Goal: Task Accomplishment & Management: Manage account settings

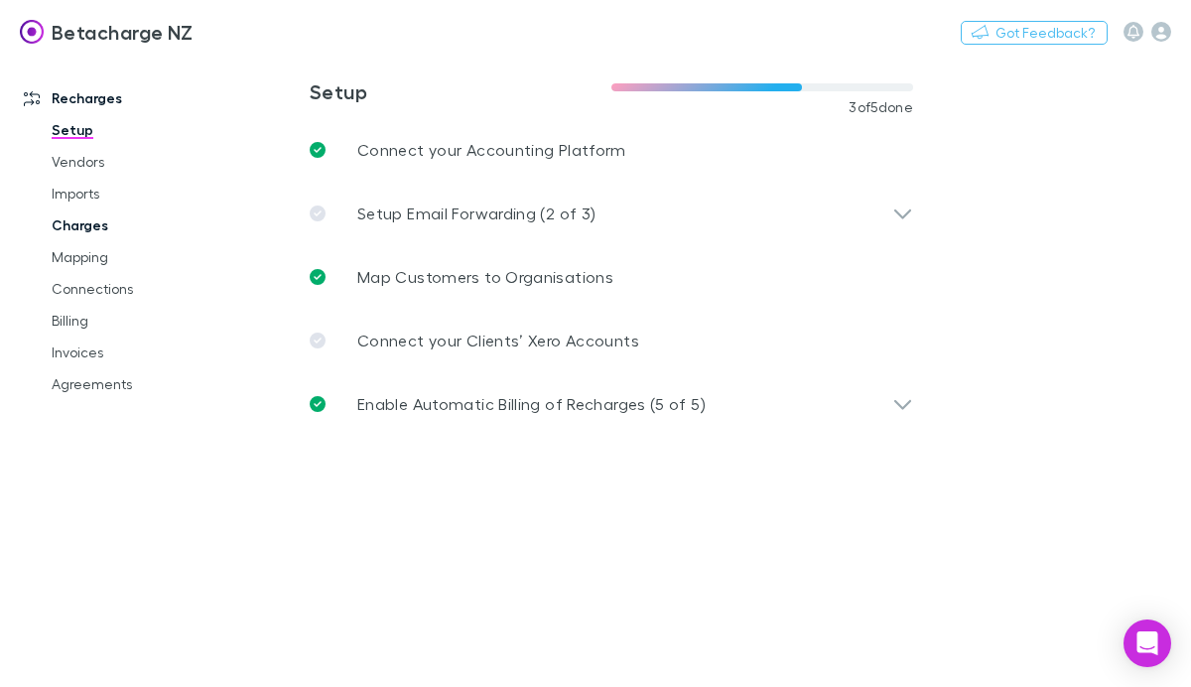
click at [116, 230] on link "Charges" at bounding box center [133, 225] width 202 height 32
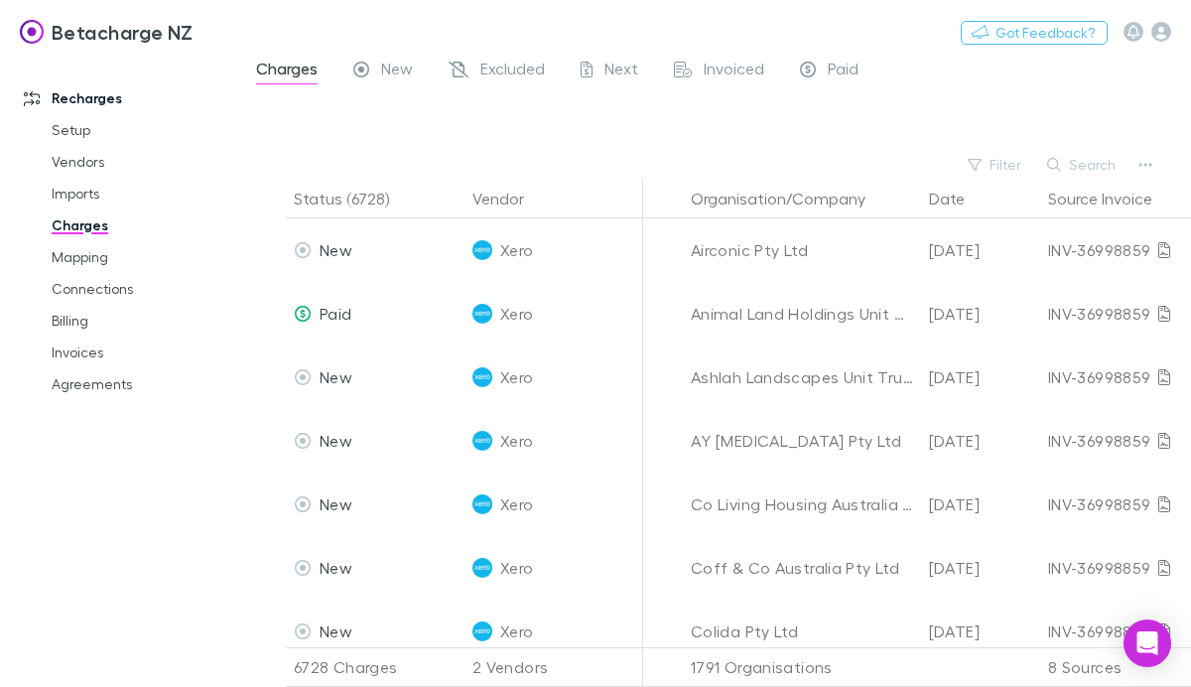
click at [103, 35] on h3 "Betacharge NZ" at bounding box center [123, 32] width 142 height 24
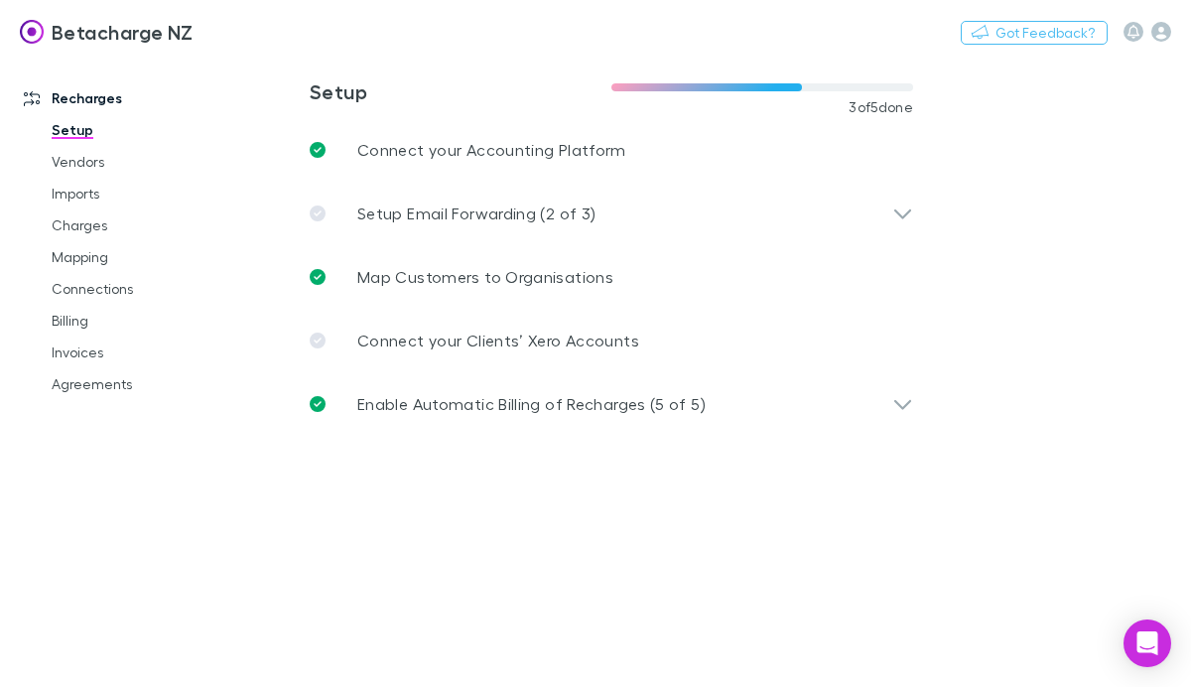
click at [31, 30] on img at bounding box center [32, 32] width 24 height 24
click at [1160, 33] on icon "button" at bounding box center [1161, 32] width 20 height 20
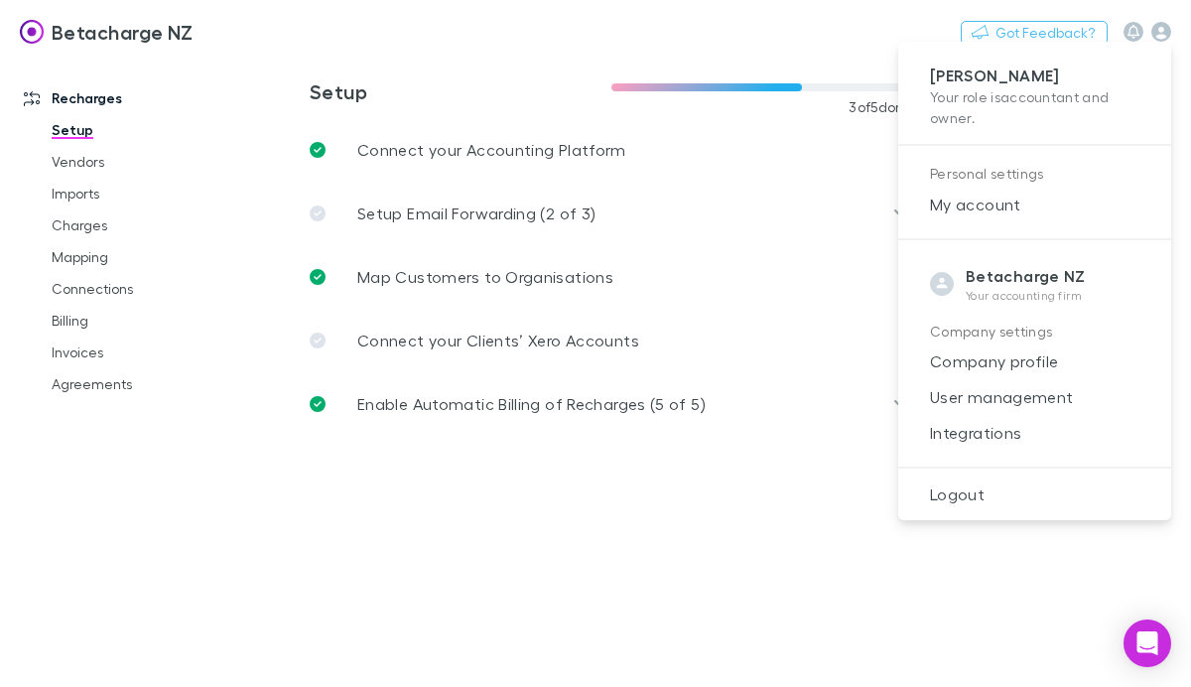
click at [96, 243] on div at bounding box center [595, 343] width 1191 height 687
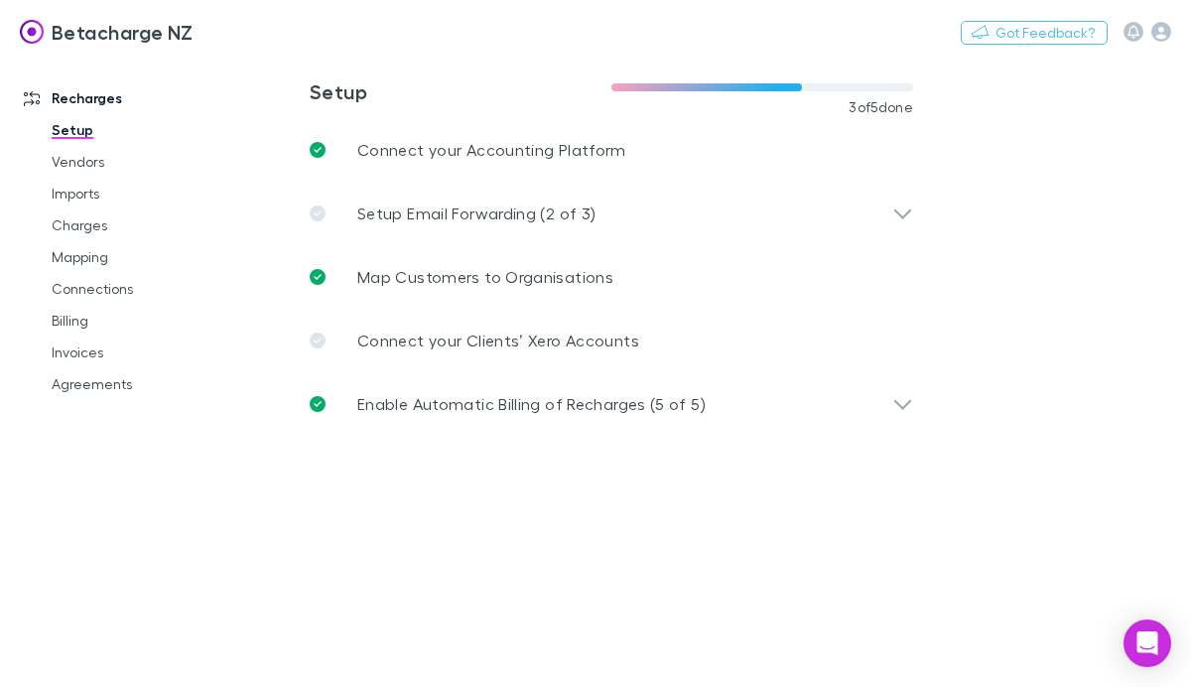
click at [81, 224] on div "[PERSON_NAME] Your role is accountant and owner . Personal settings My account …" at bounding box center [595, 343] width 1191 height 687
click at [75, 224] on link "Charges" at bounding box center [133, 225] width 202 height 32
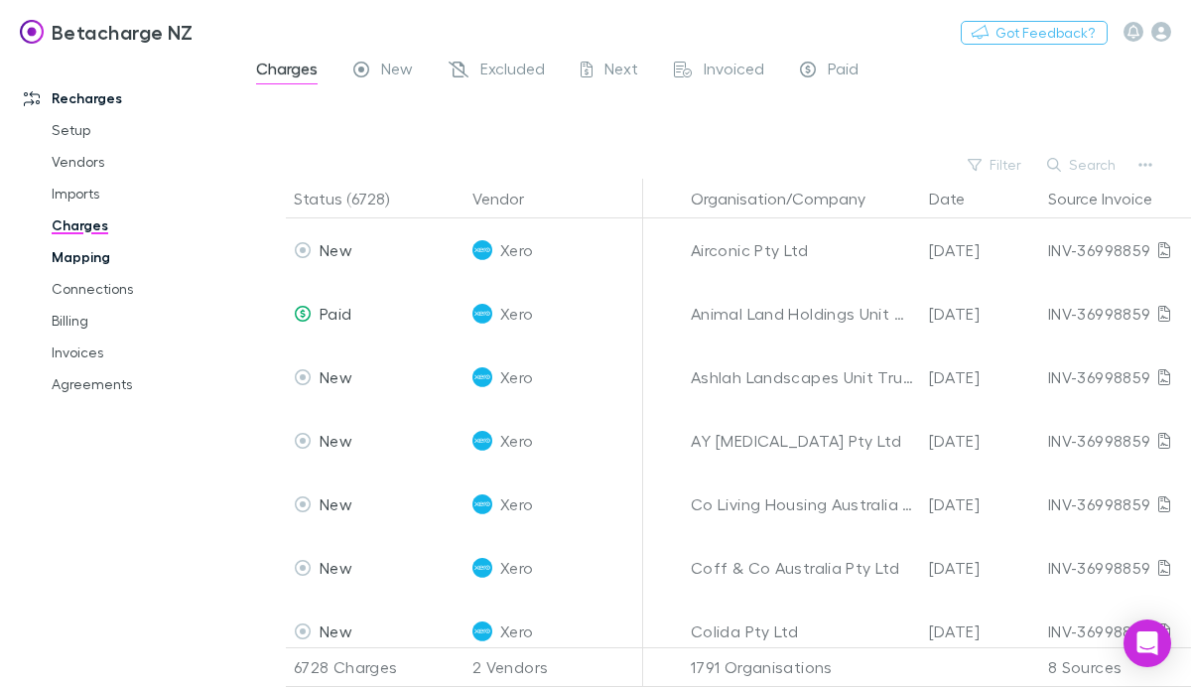
click at [79, 256] on link "Mapping" at bounding box center [133, 257] width 202 height 32
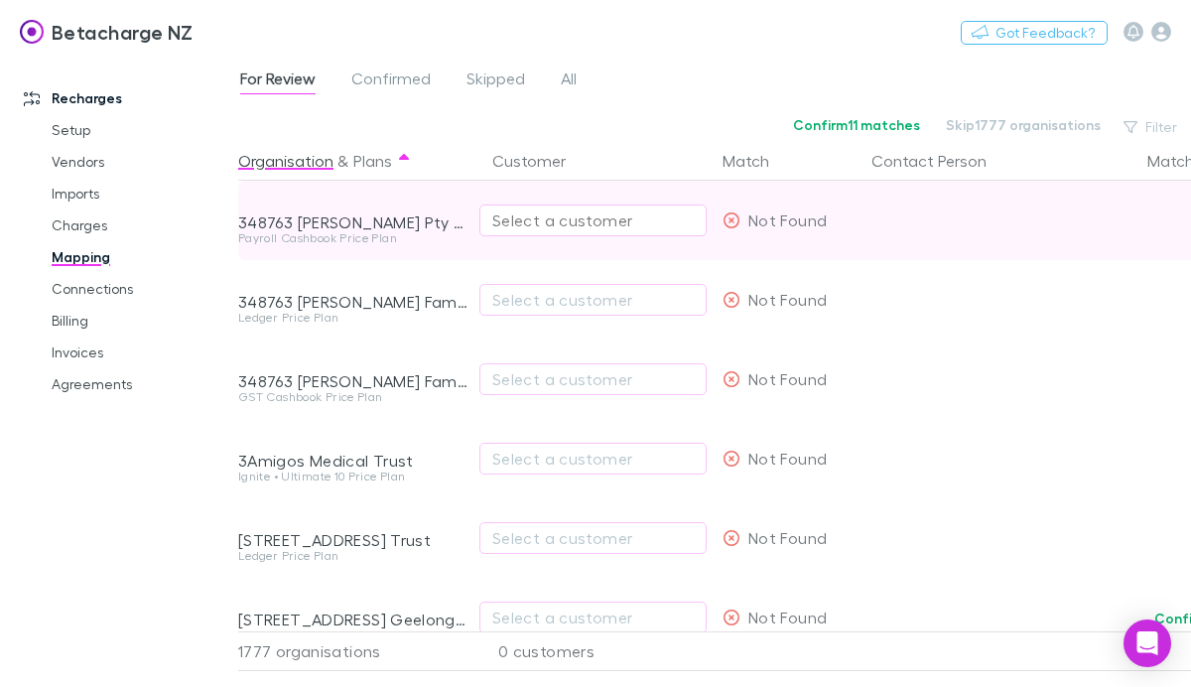
click at [586, 217] on div "Select a customer" at bounding box center [592, 220] width 201 height 24
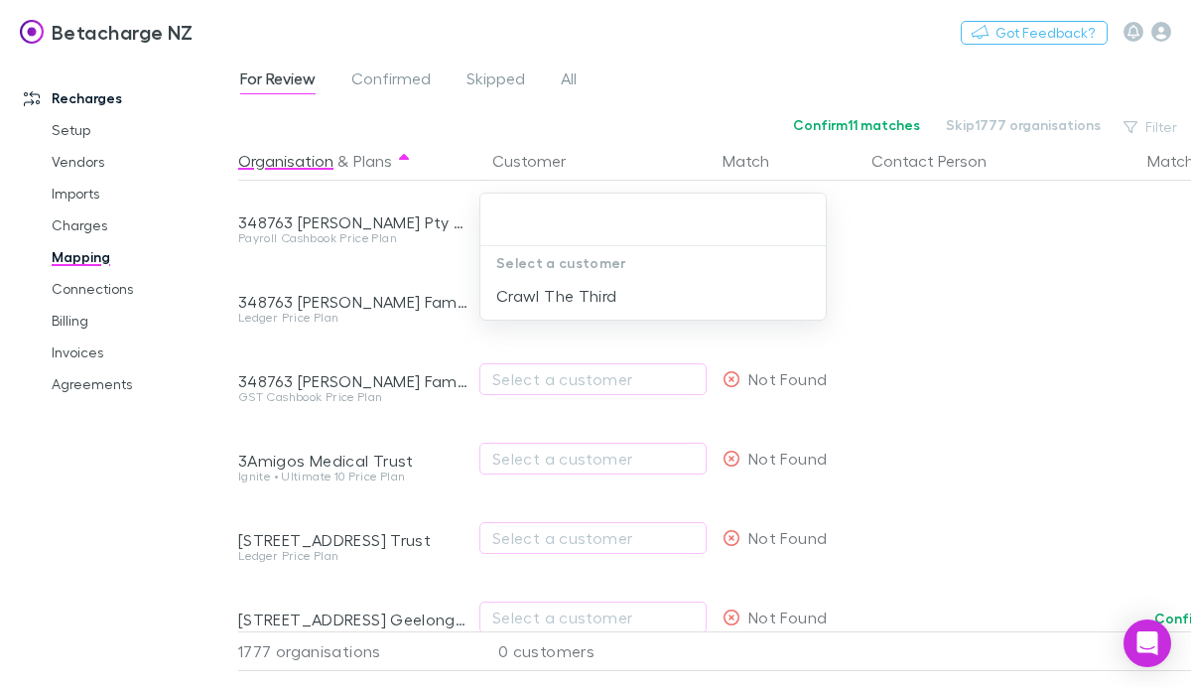
click at [1012, 318] on div at bounding box center [595, 343] width 1191 height 687
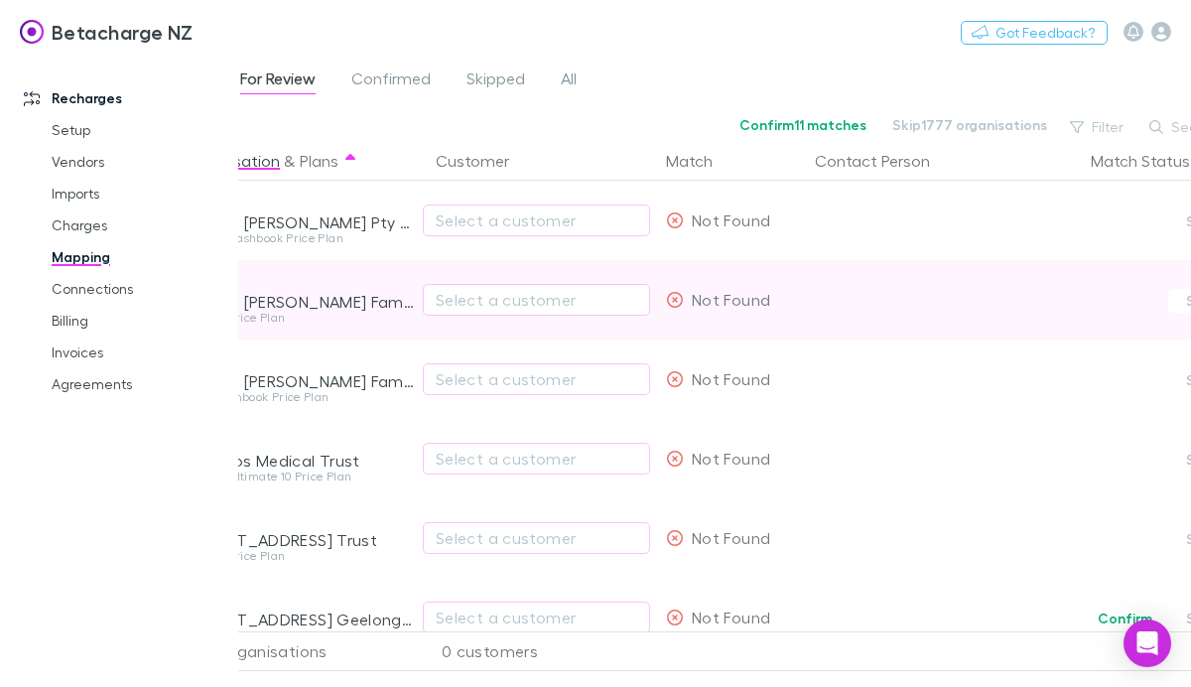
scroll to position [0, 124]
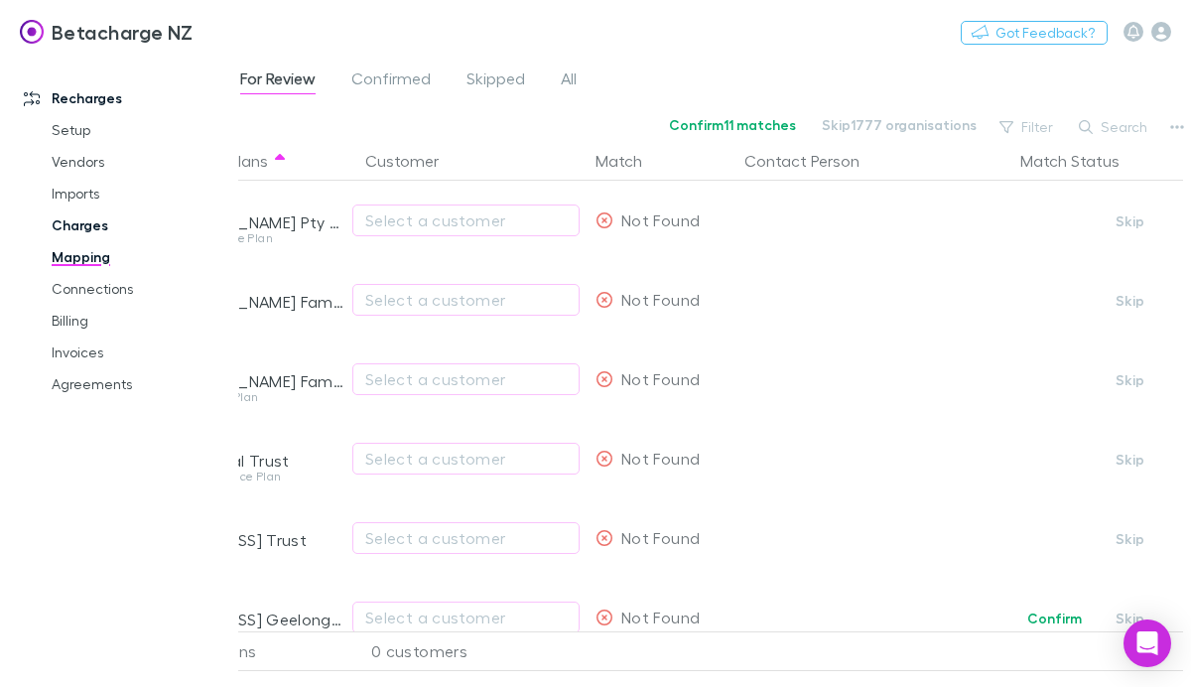
click at [76, 219] on link "Charges" at bounding box center [133, 225] width 202 height 32
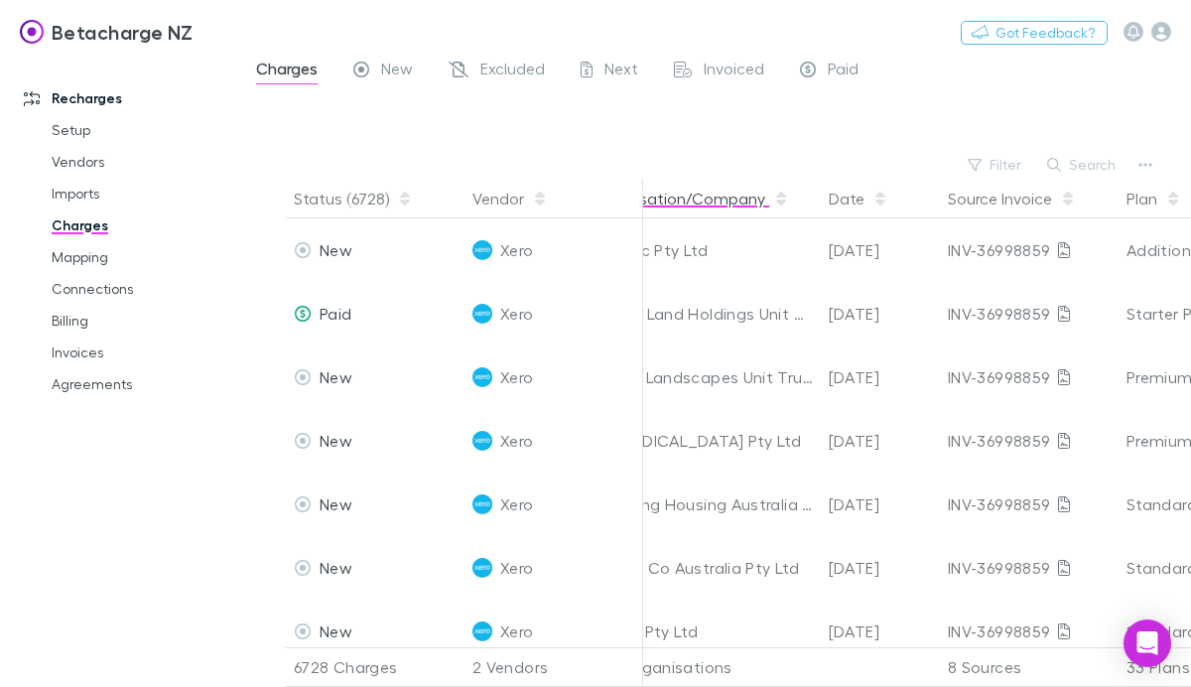
scroll to position [0, 10]
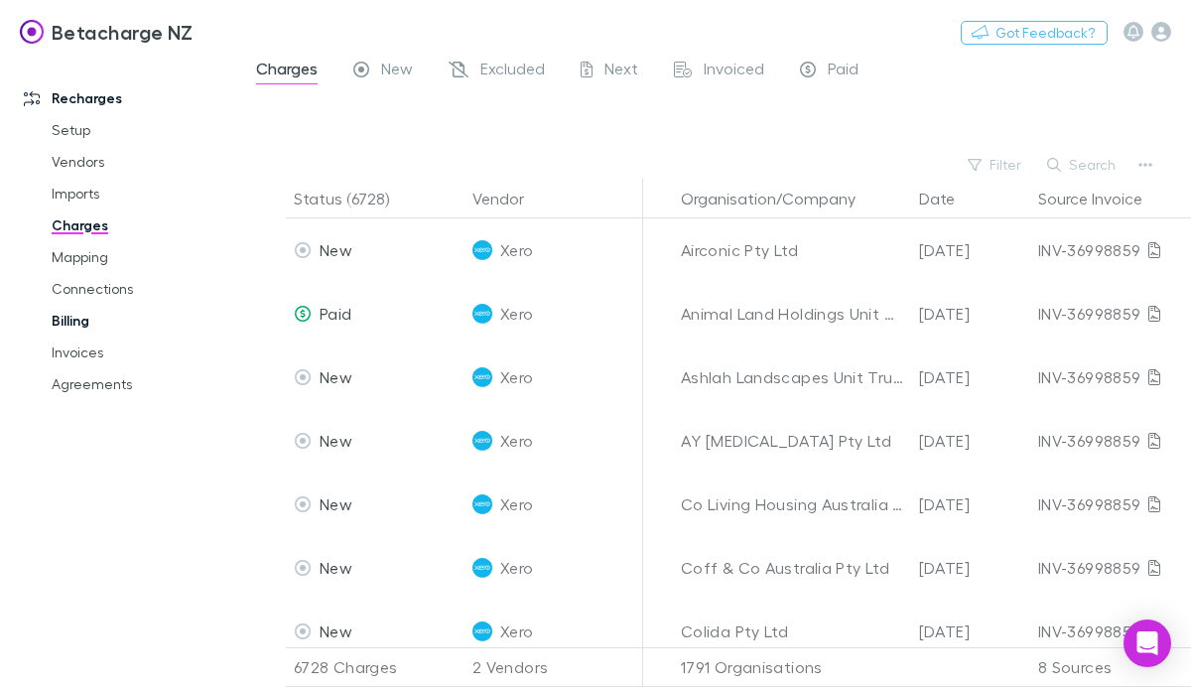
click at [78, 318] on link "Billing" at bounding box center [133, 321] width 202 height 32
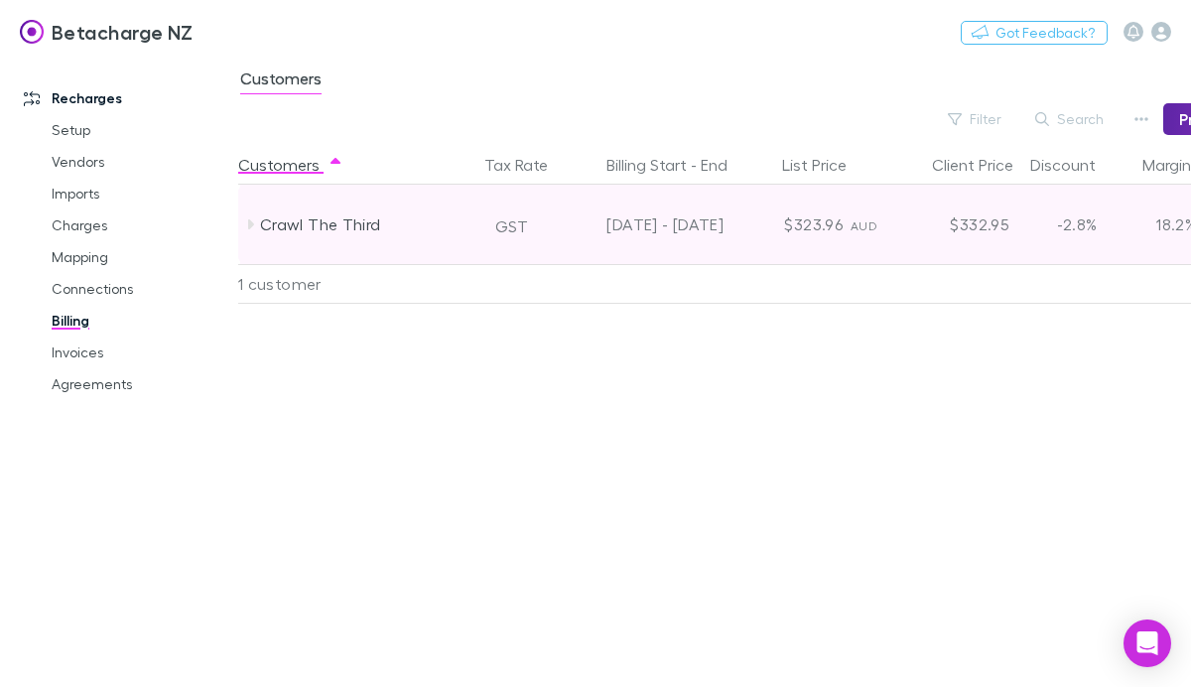
click at [248, 220] on icon at bounding box center [251, 224] width 6 height 10
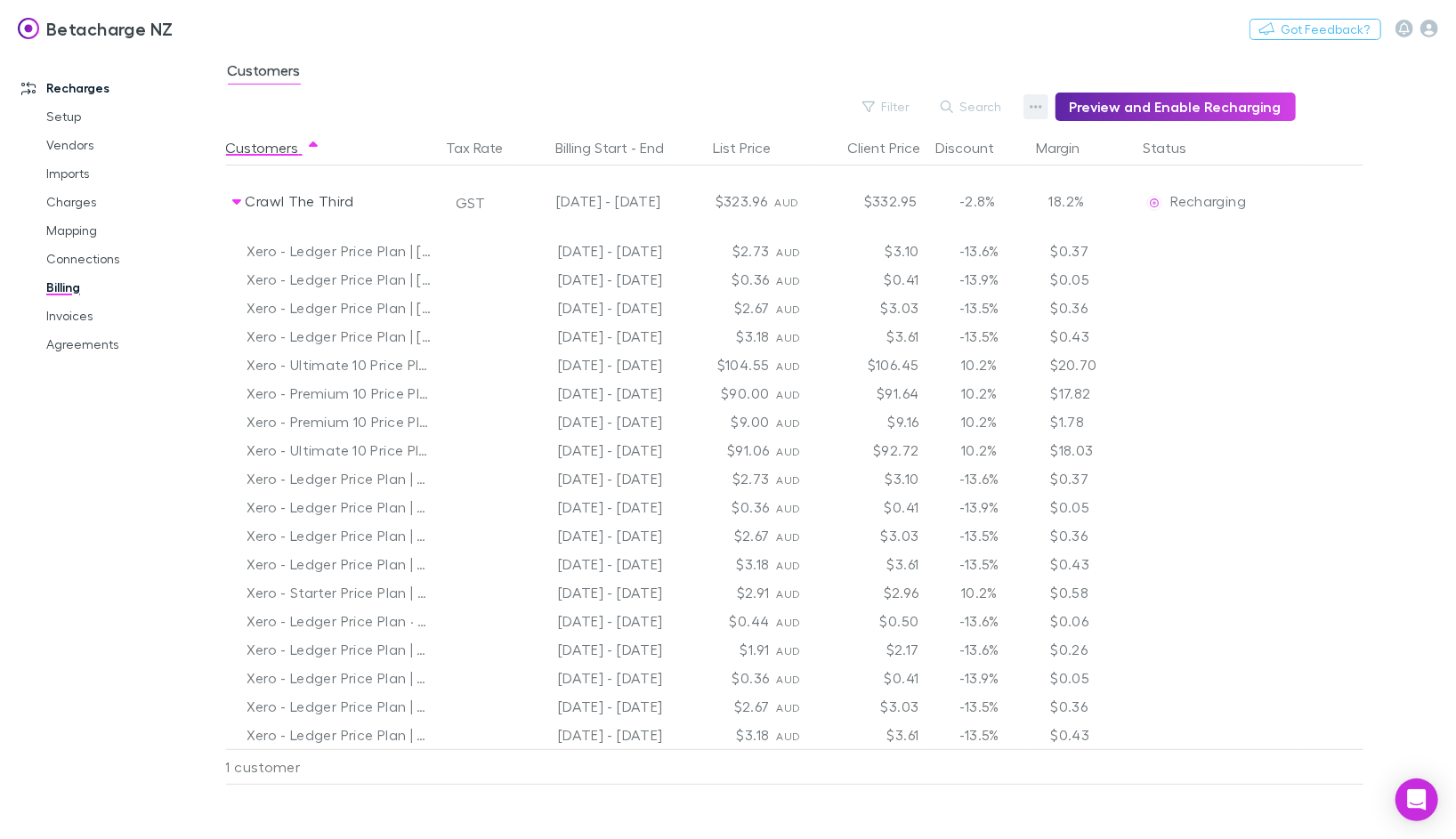
click at [1042, 104] on icon "button" at bounding box center [1036, 107] width 13 height 14
click at [901, 187] on p "Admin Fee" at bounding box center [933, 196] width 216 height 22
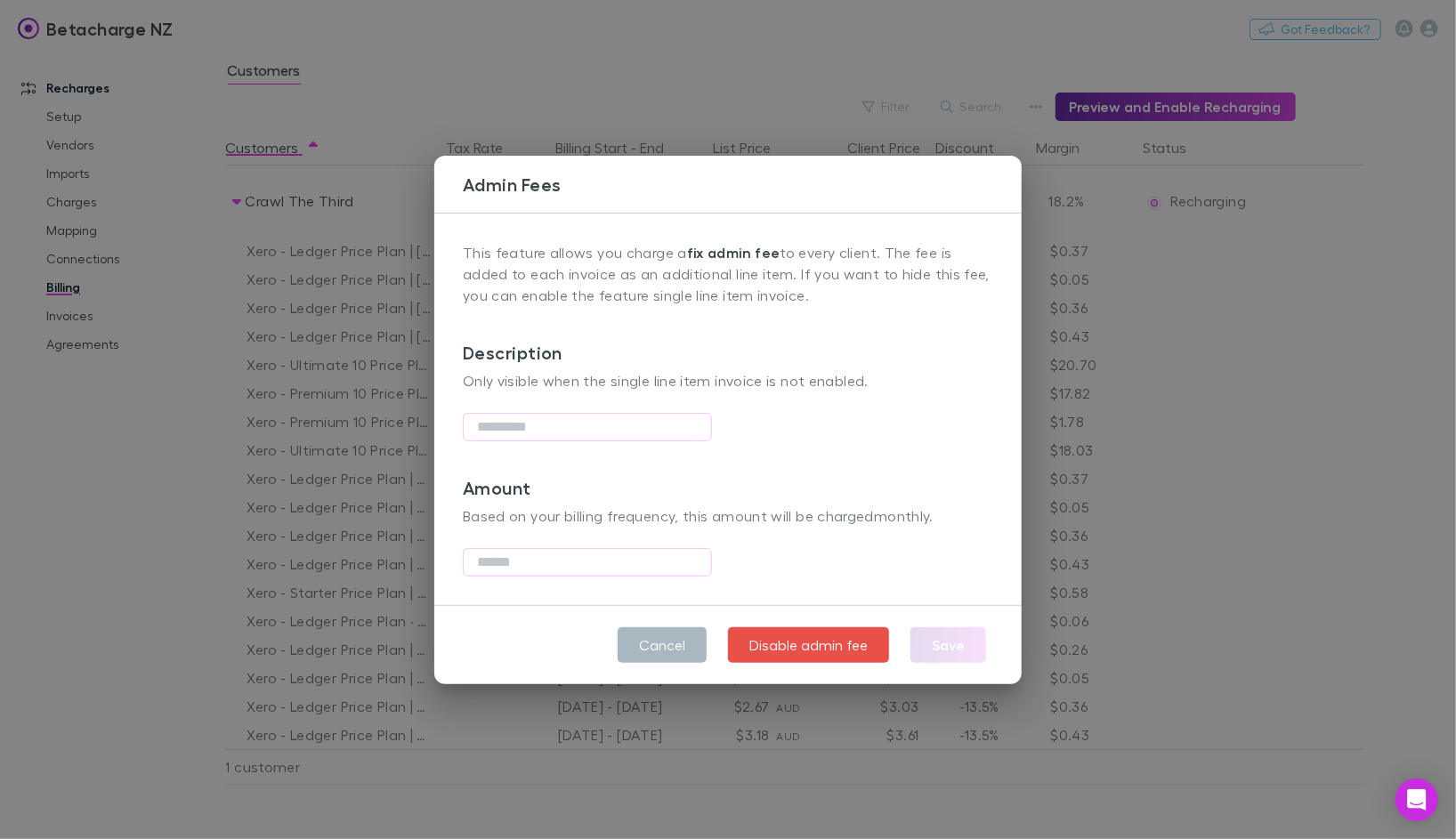
click at [680, 615] on button "Cancel" at bounding box center [662, 645] width 89 height 36
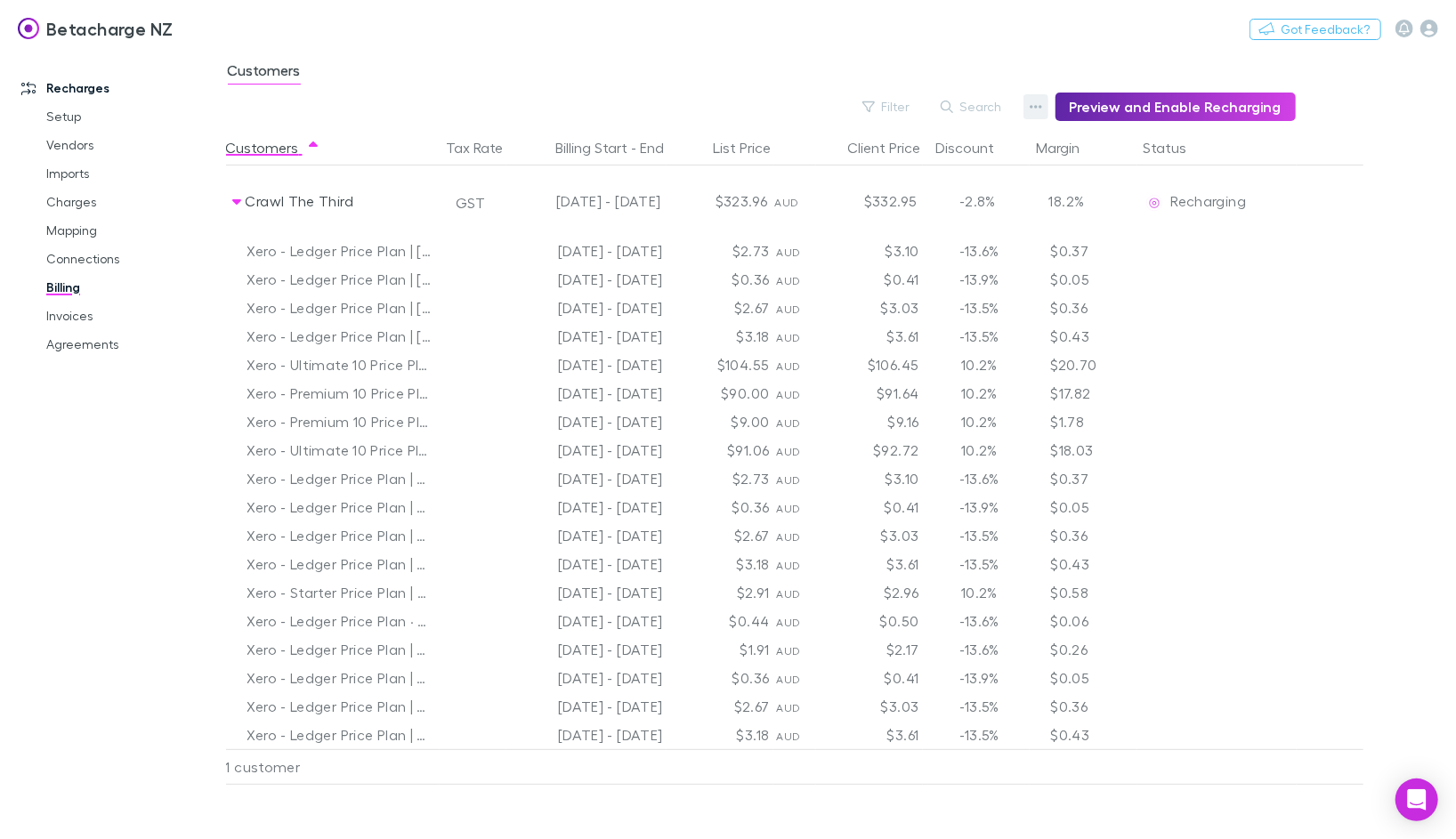
click at [1041, 107] on icon "button" at bounding box center [1036, 107] width 13 height 14
click at [871, 166] on p "Discount Split" at bounding box center [933, 165] width 216 height 22
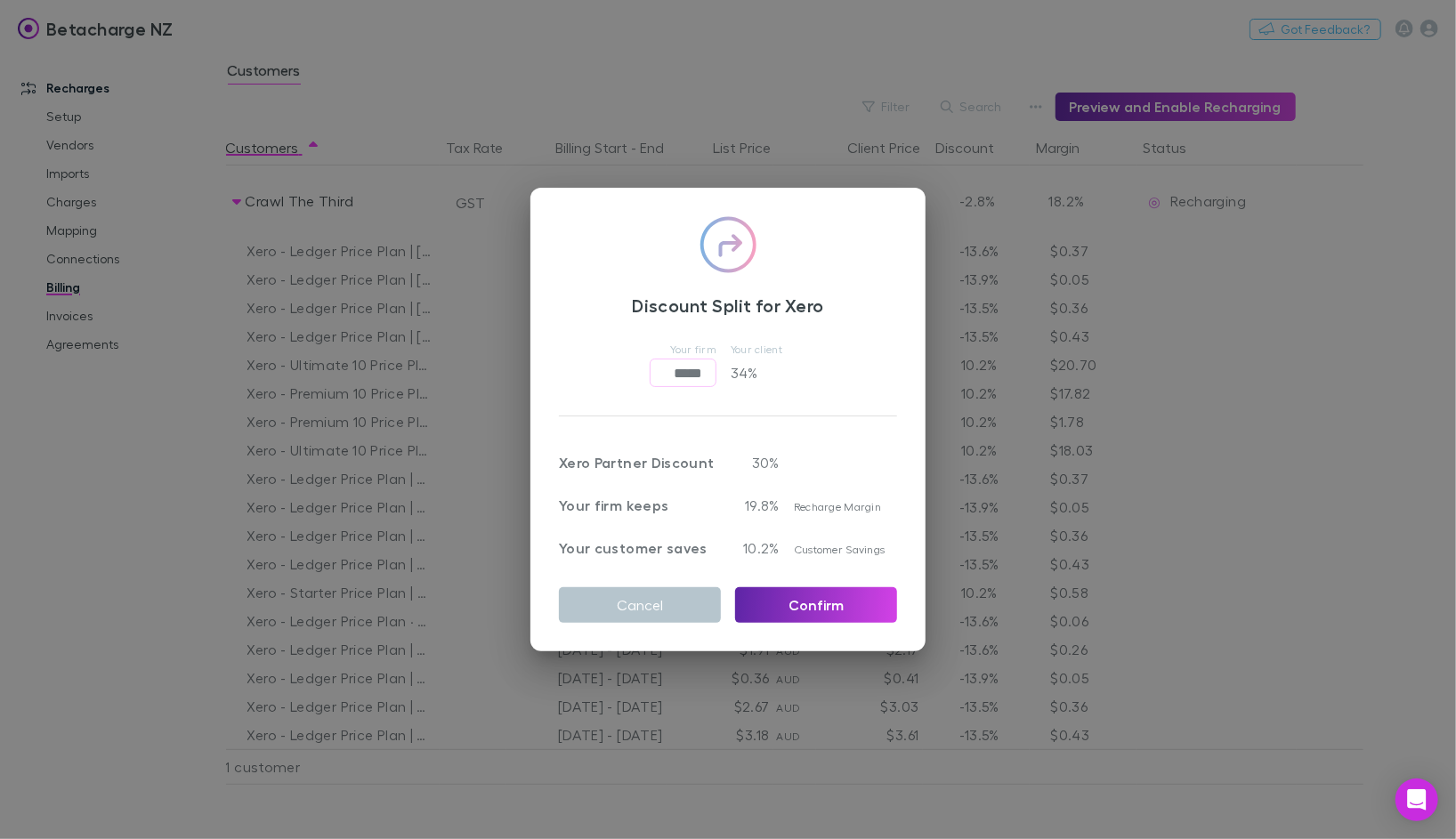
click at [1067, 393] on div "Discount Split for Xero Your firm ***** ​ Your client 34 % Xero Partner Discoun…" at bounding box center [728, 420] width 1456 height 839
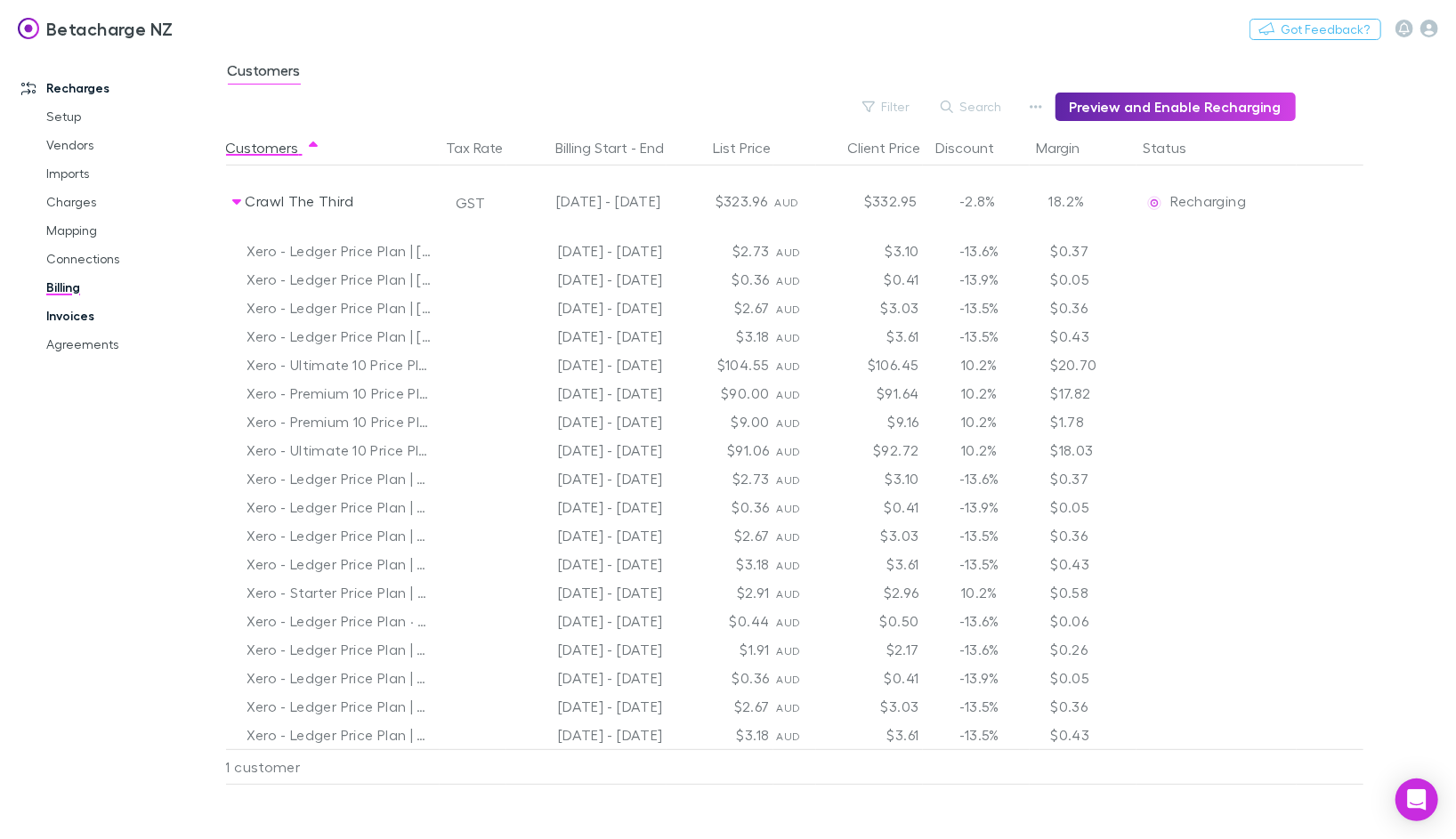
click at [72, 322] on link "Invoices" at bounding box center [126, 316] width 194 height 29
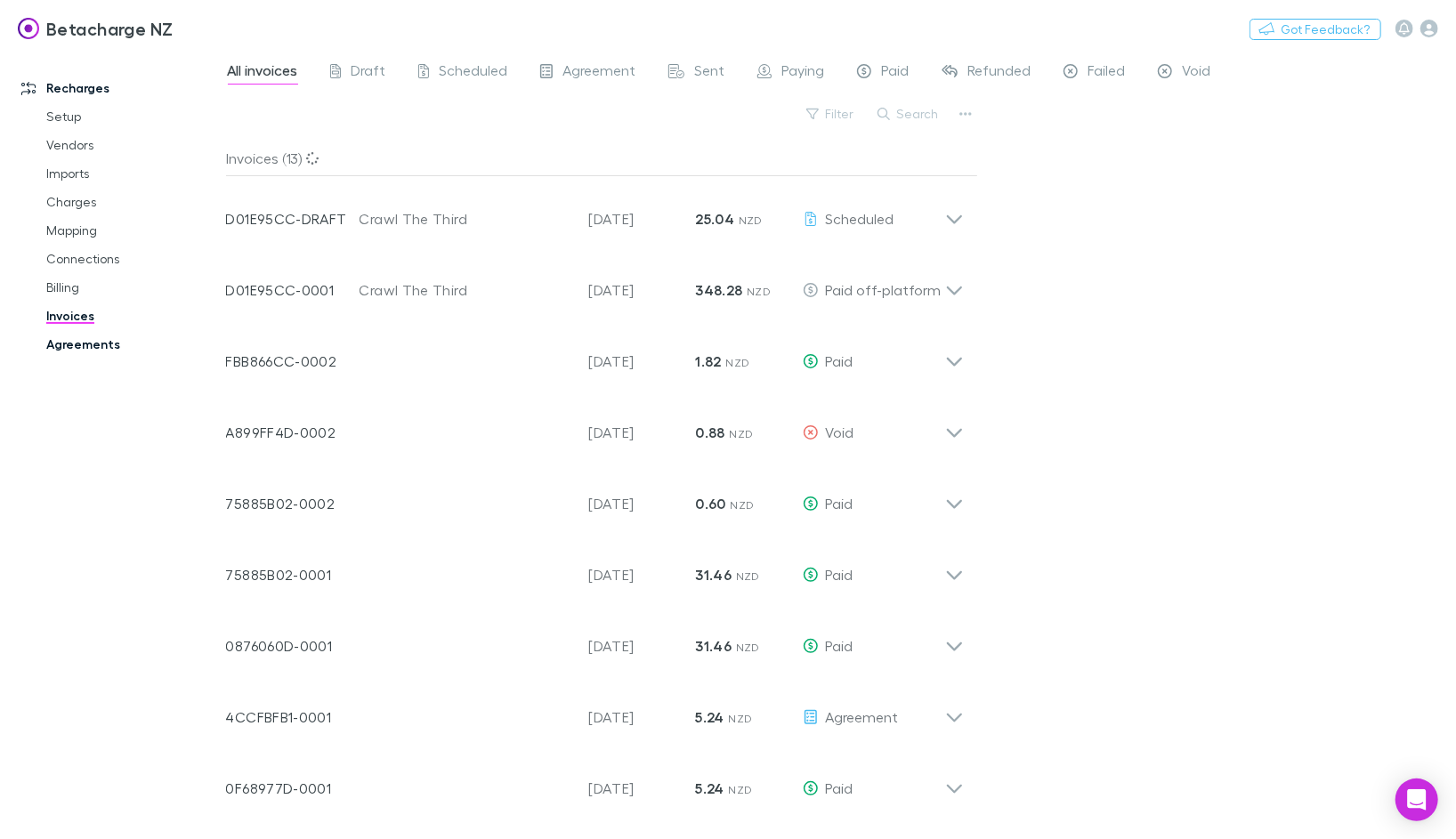
click at [70, 343] on link "Agreements" at bounding box center [126, 344] width 194 height 29
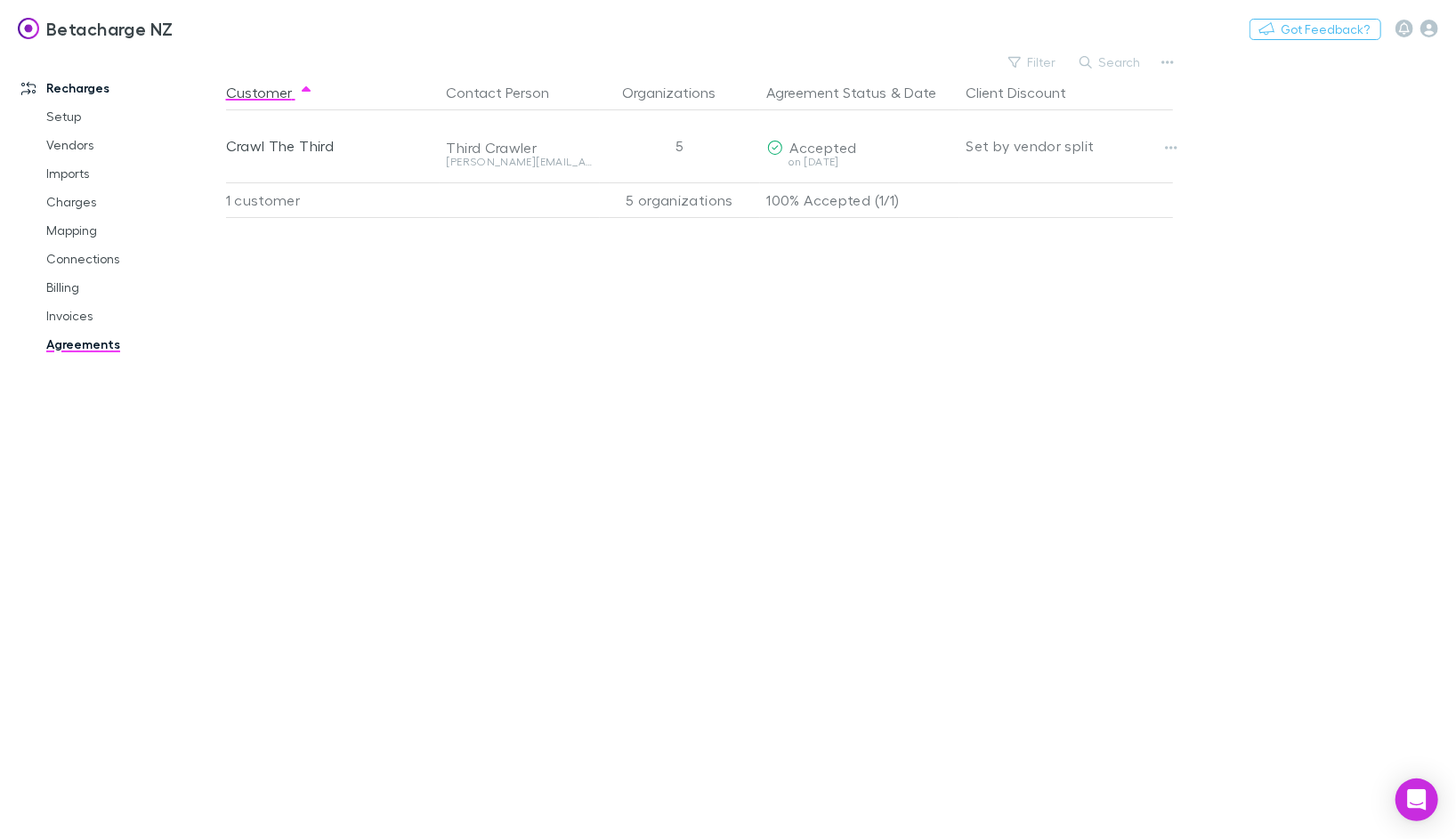
click at [108, 25] on h3 "Betacharge NZ" at bounding box center [110, 29] width 127 height 22
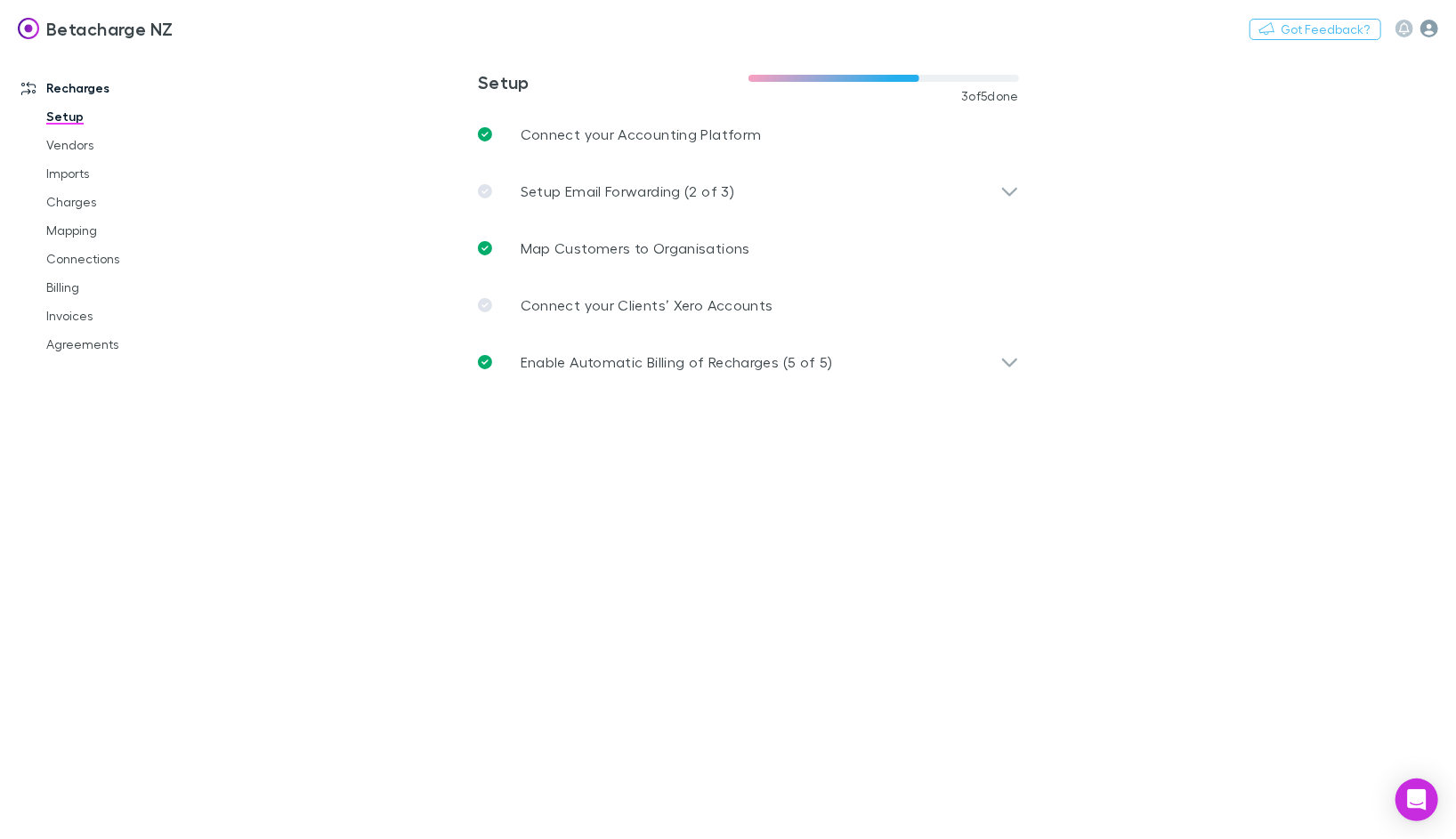
click at [1067, 30] on icon "button" at bounding box center [1429, 29] width 18 height 18
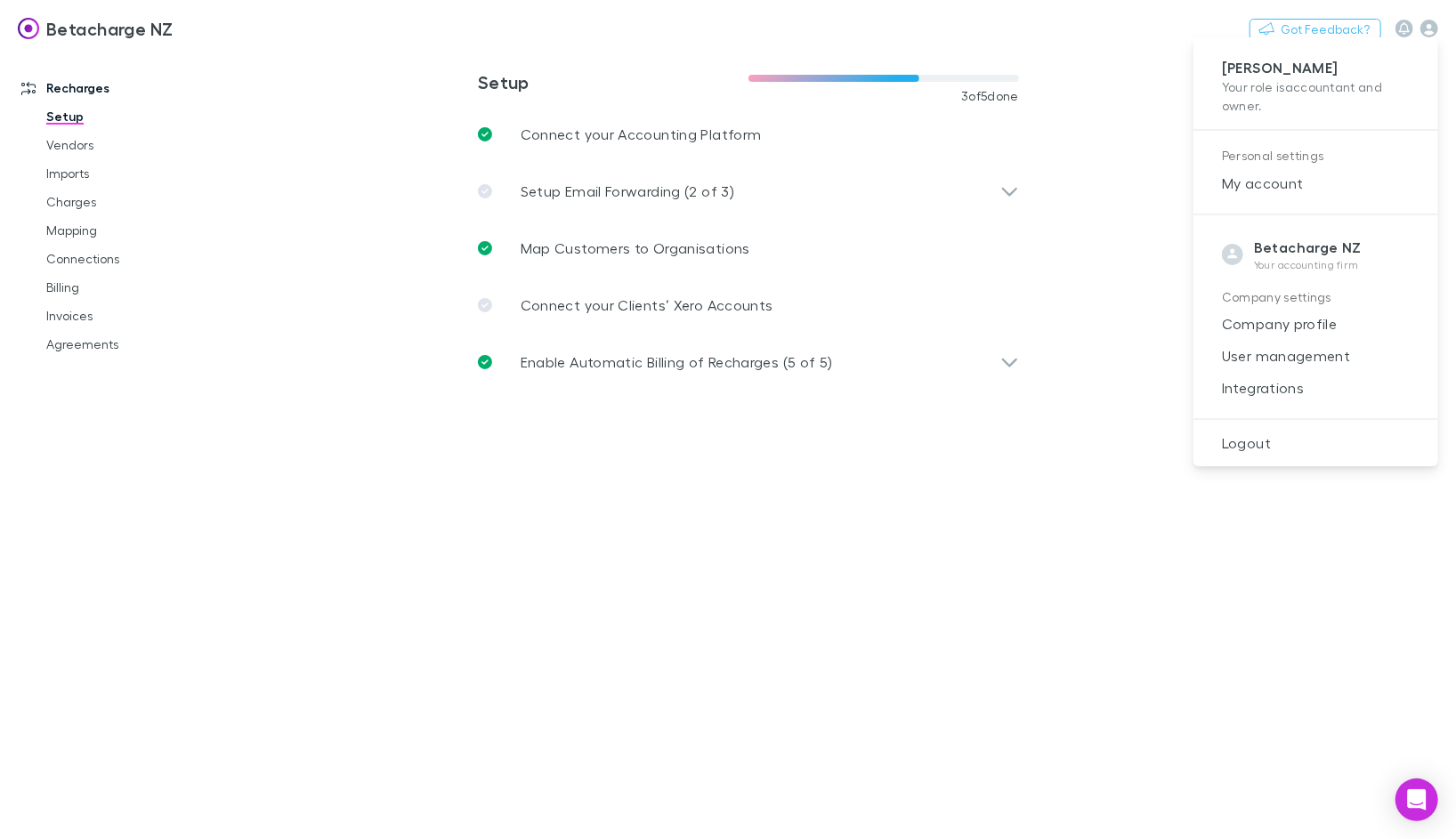
click at [1067, 251] on strong "Betacharge NZ" at bounding box center [1308, 247] width 108 height 18
click at [1067, 177] on span "My account" at bounding box center [1315, 184] width 216 height 22
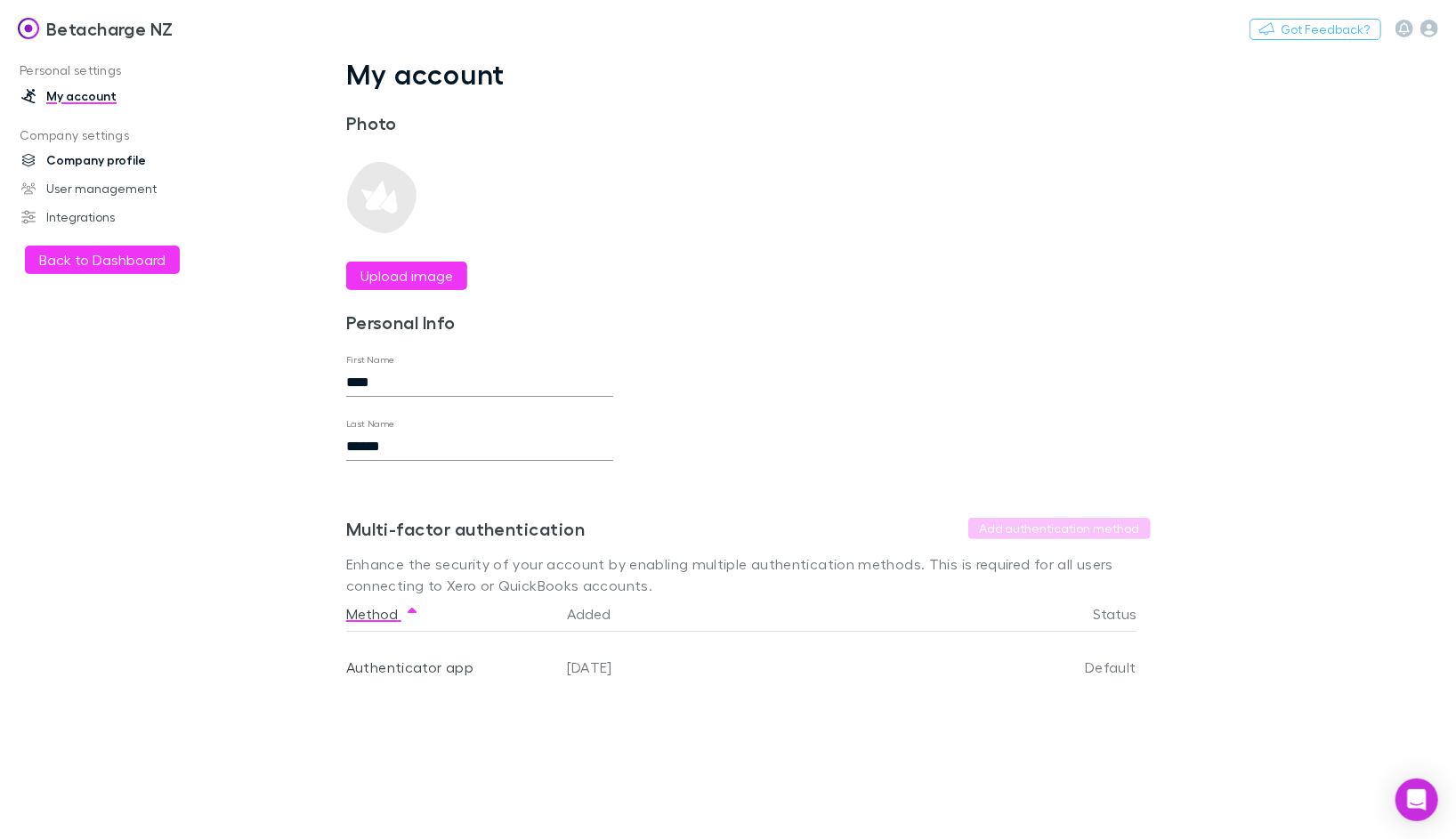
click at [82, 157] on link "Company profile" at bounding box center [113, 160] width 219 height 29
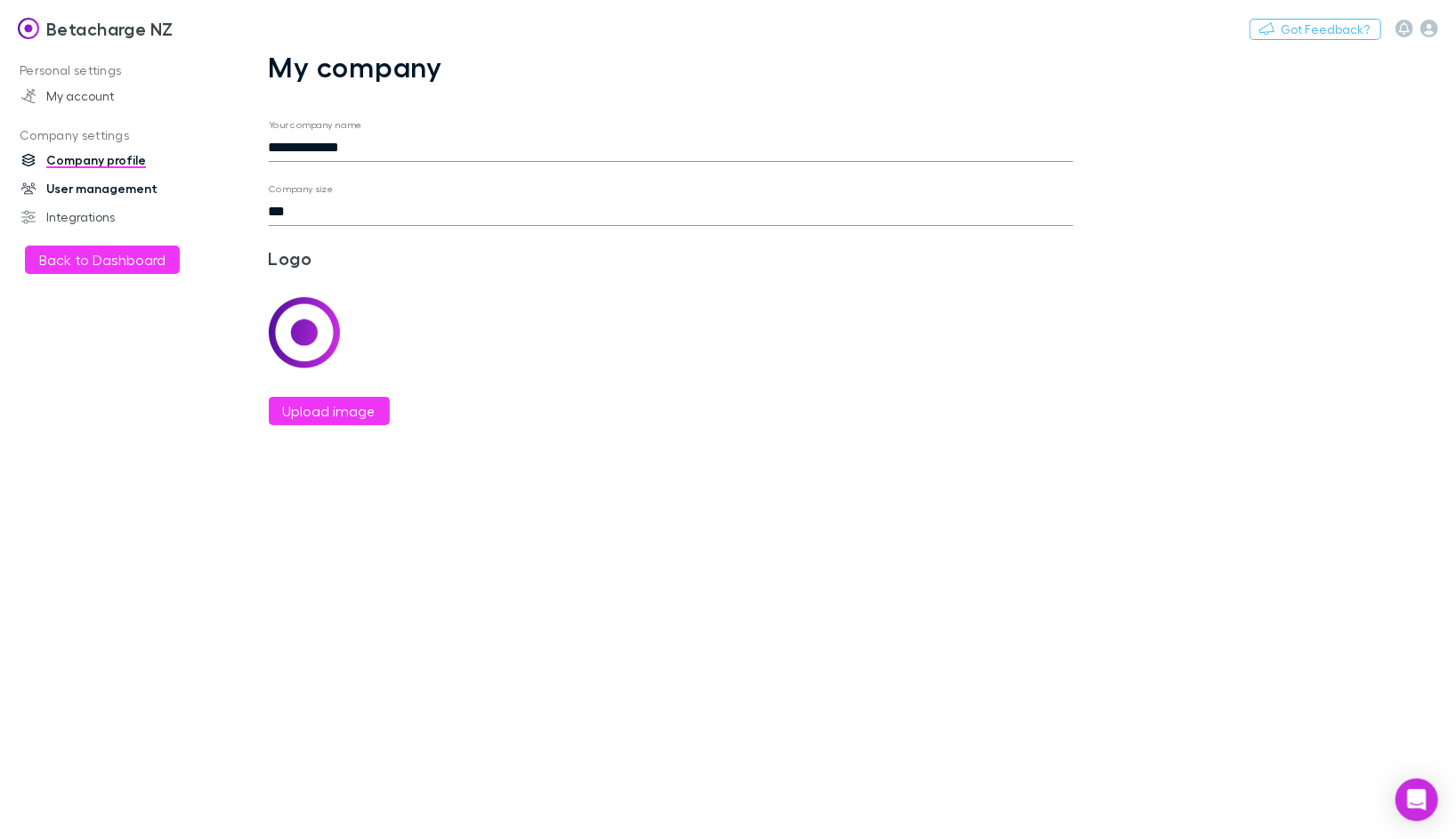
click at [71, 192] on link "User management" at bounding box center [113, 189] width 219 height 29
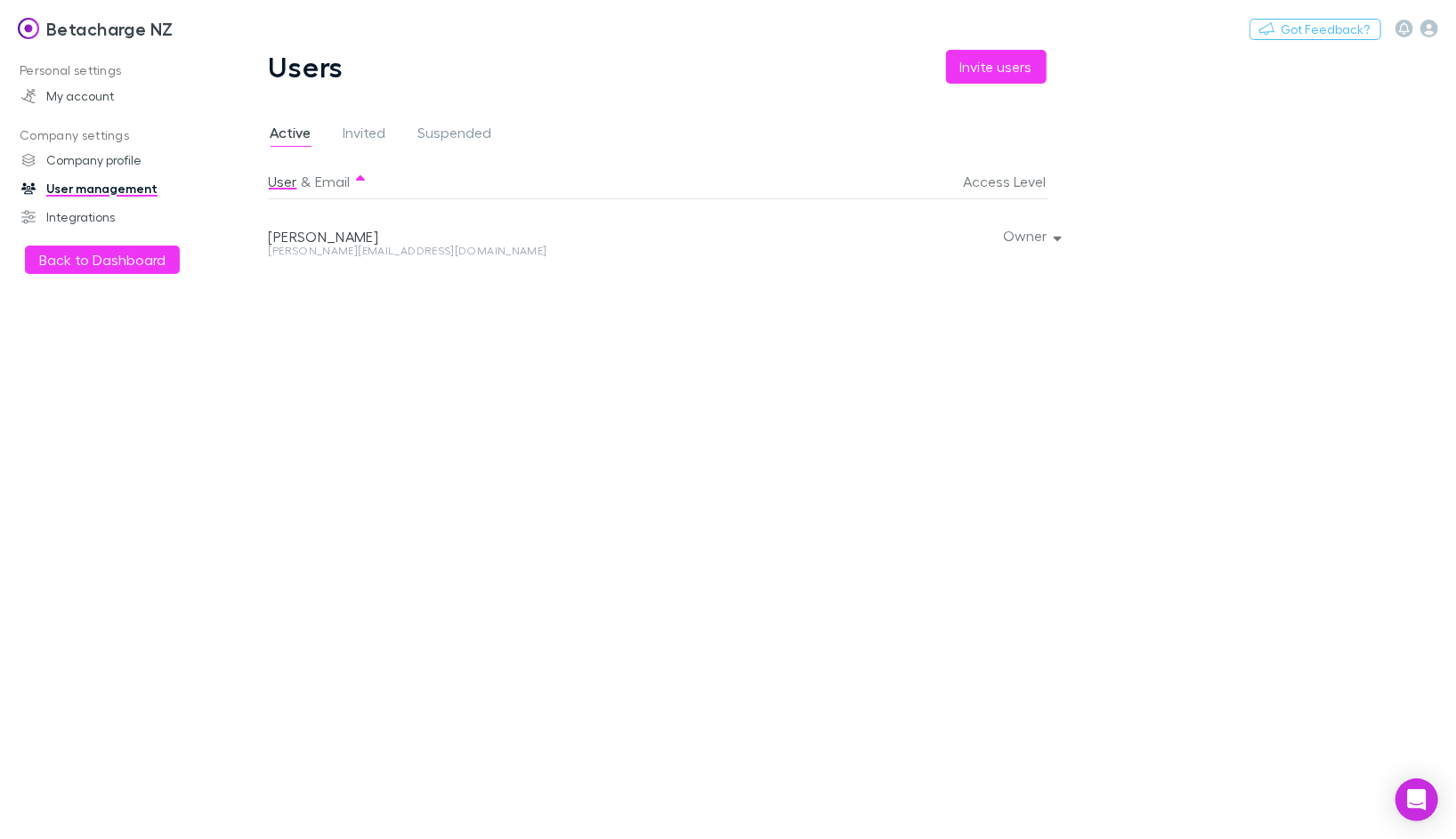
click at [32, 24] on img at bounding box center [29, 29] width 22 height 22
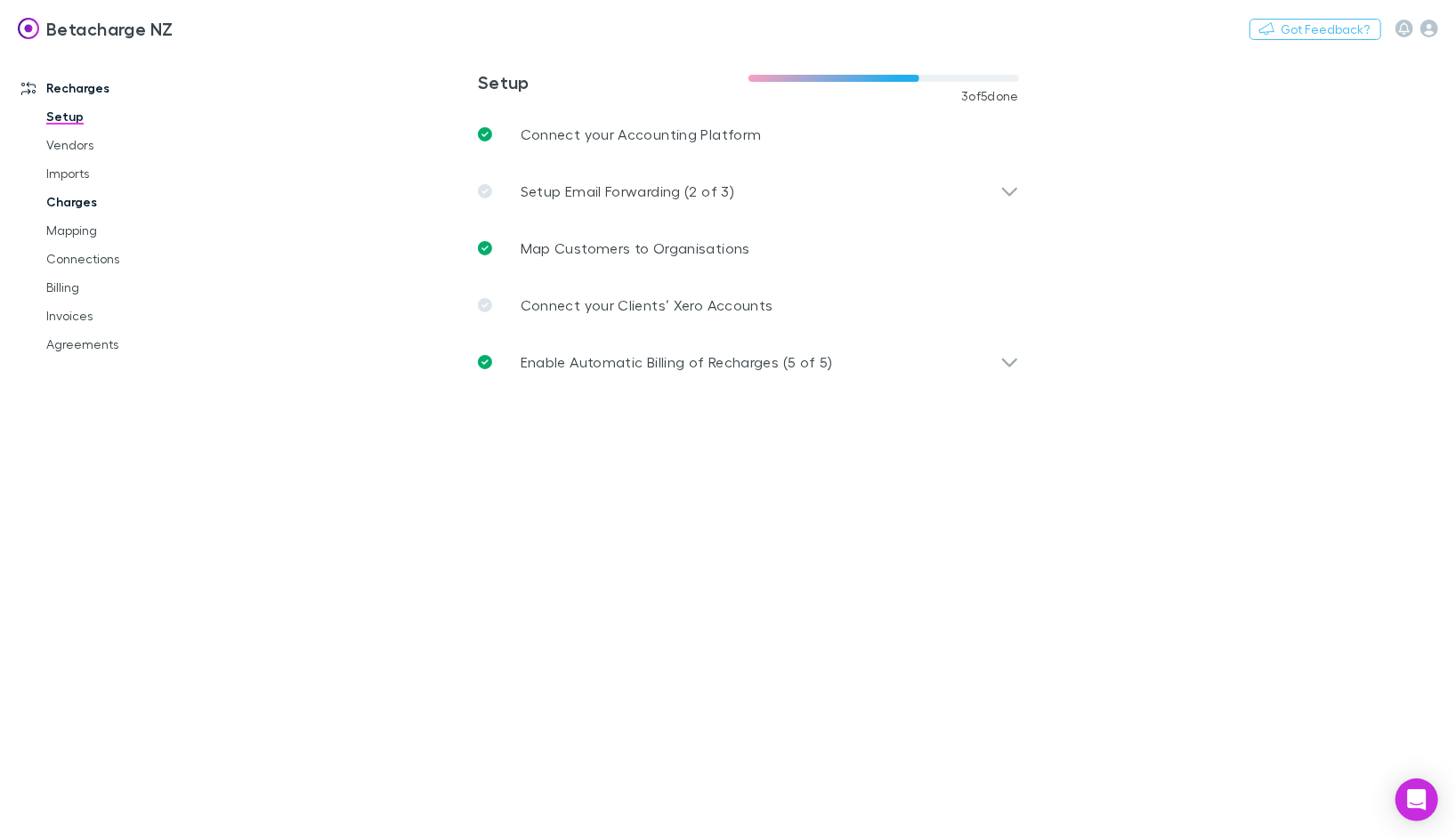
click at [77, 200] on link "Charges" at bounding box center [126, 202] width 194 height 29
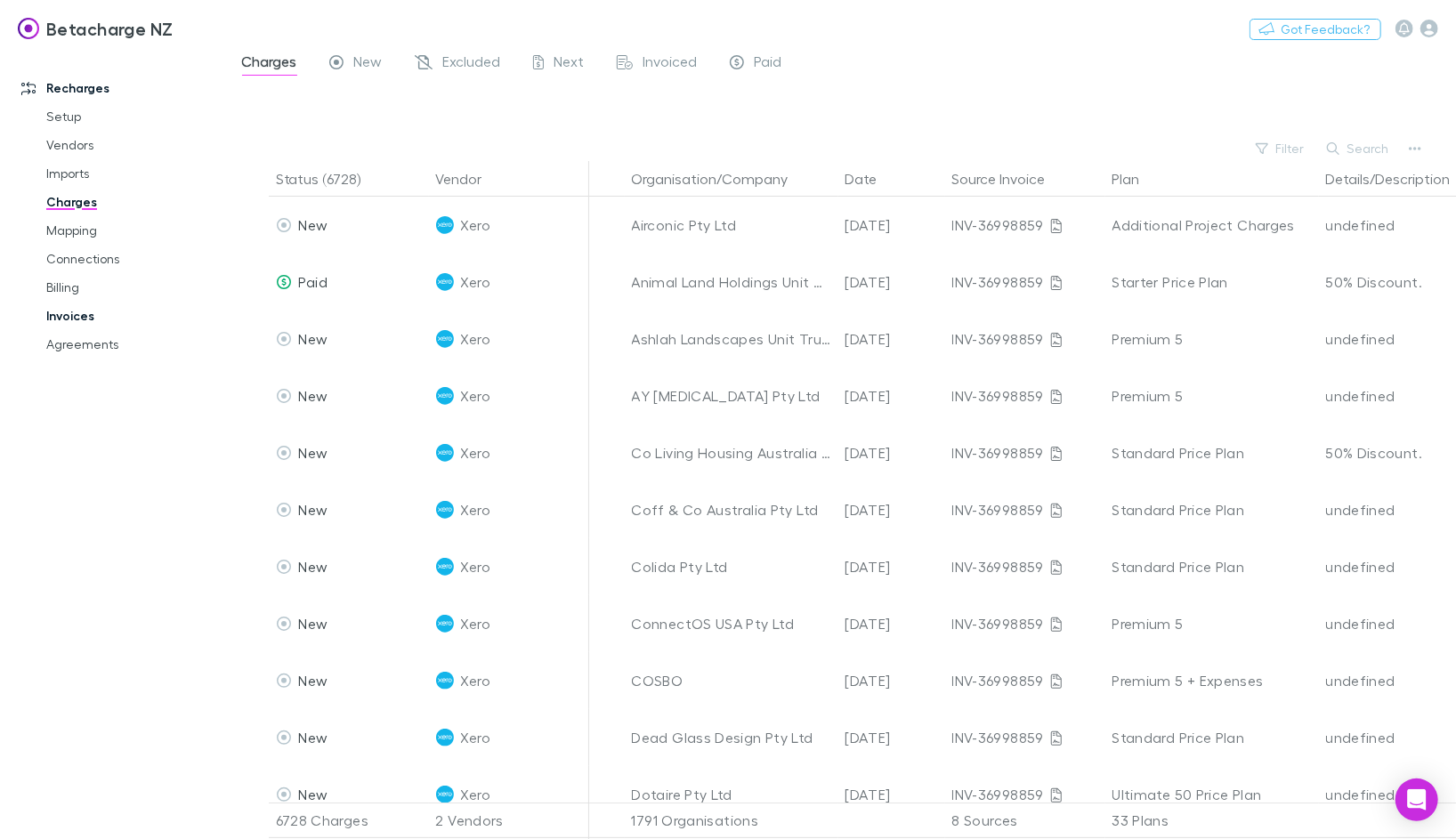
click at [56, 307] on link "Invoices" at bounding box center [126, 316] width 194 height 29
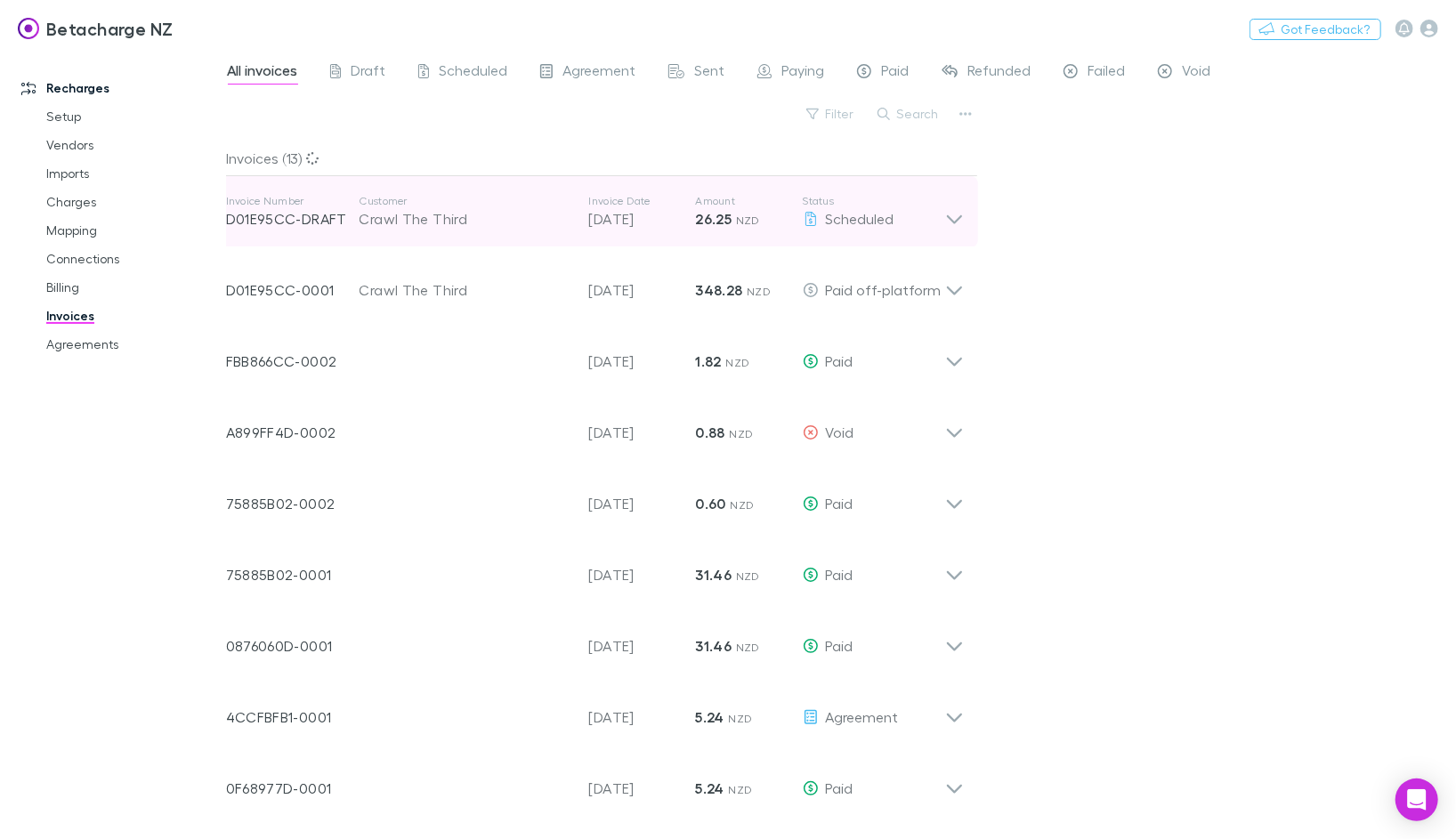
click at [506, 209] on div "Crawl The Third" at bounding box center [465, 219] width 212 height 22
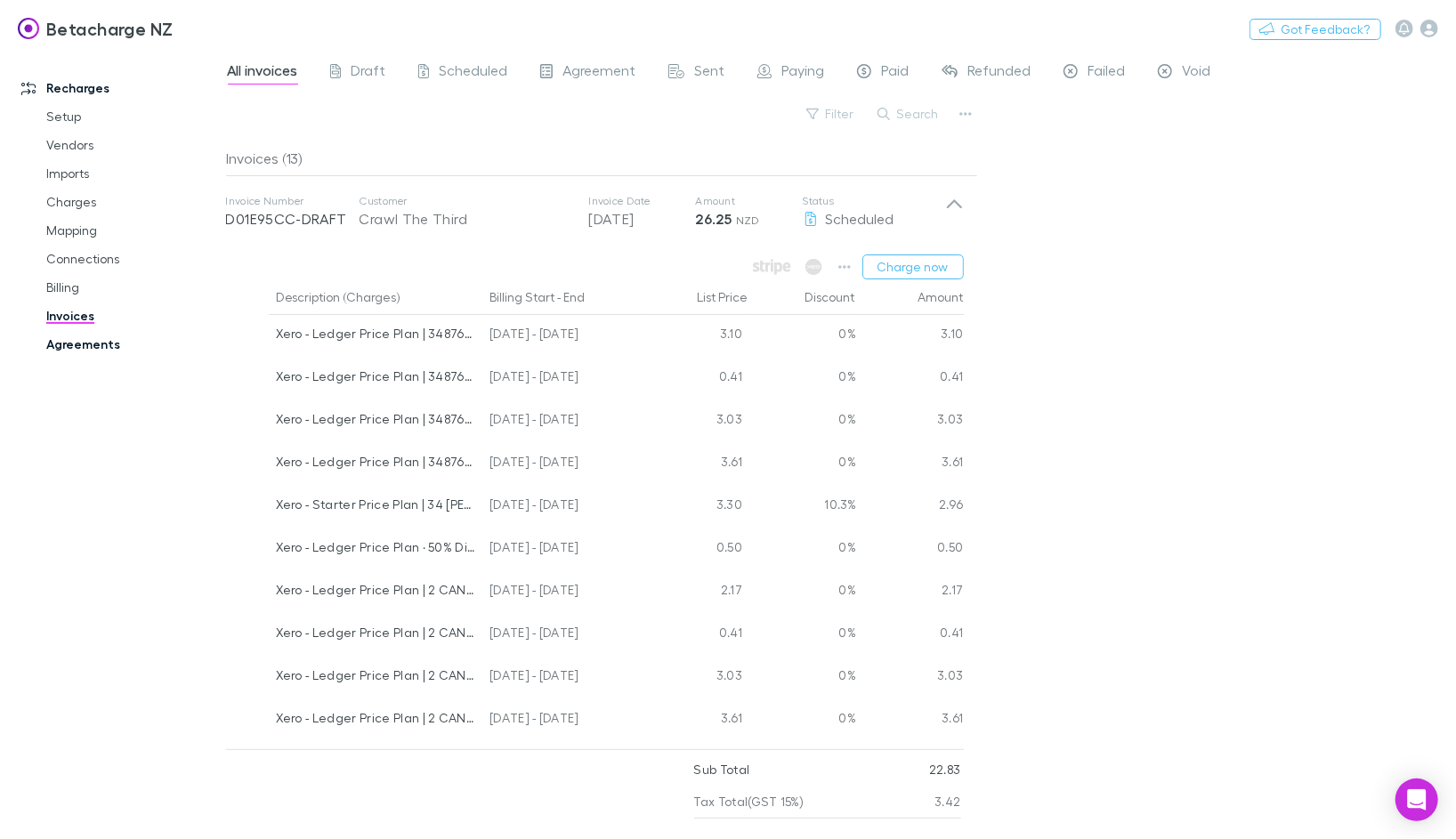
click at [62, 343] on link "Agreements" at bounding box center [126, 344] width 194 height 29
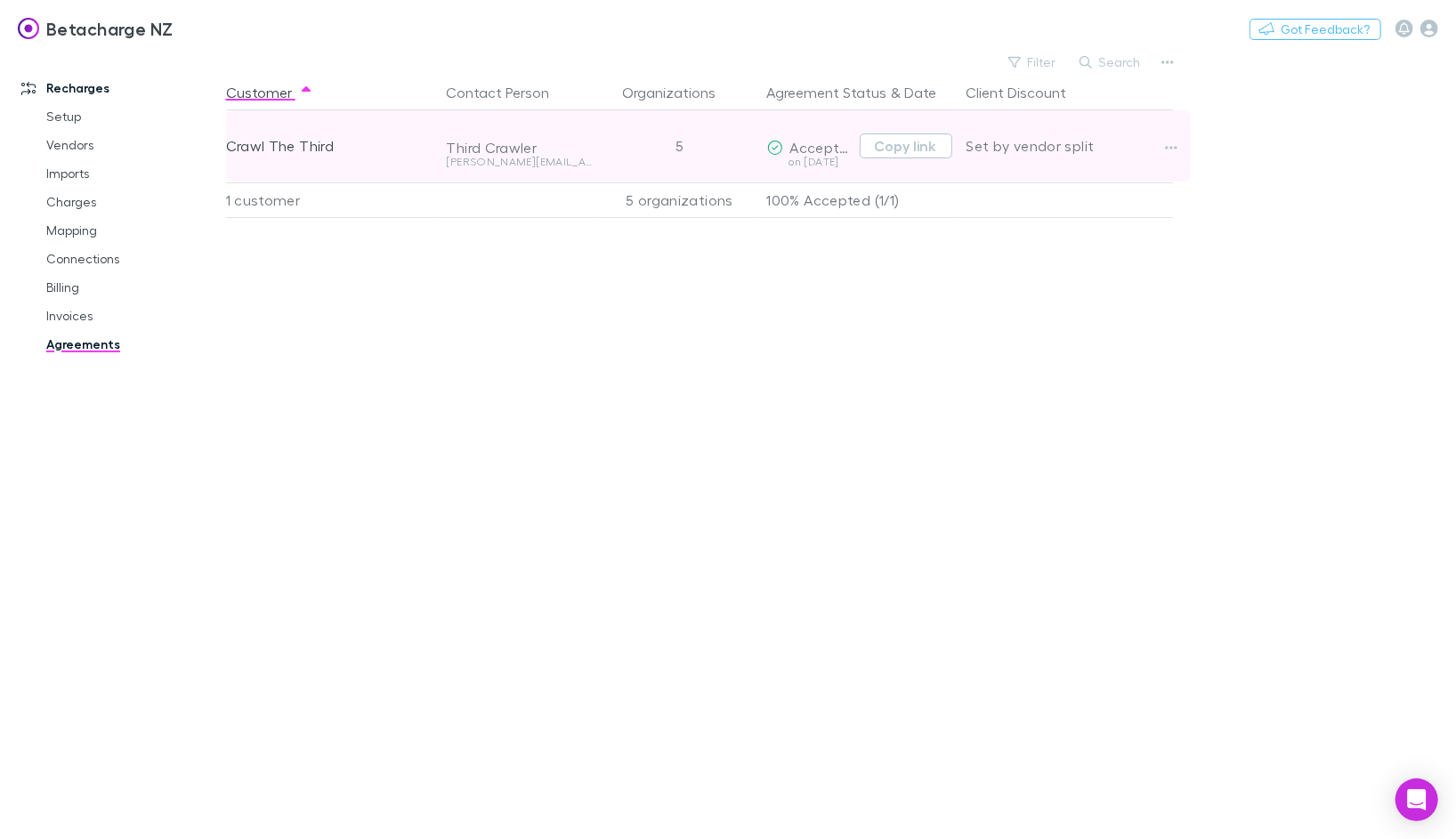
click at [644, 138] on div "5" at bounding box center [680, 145] width 160 height 71
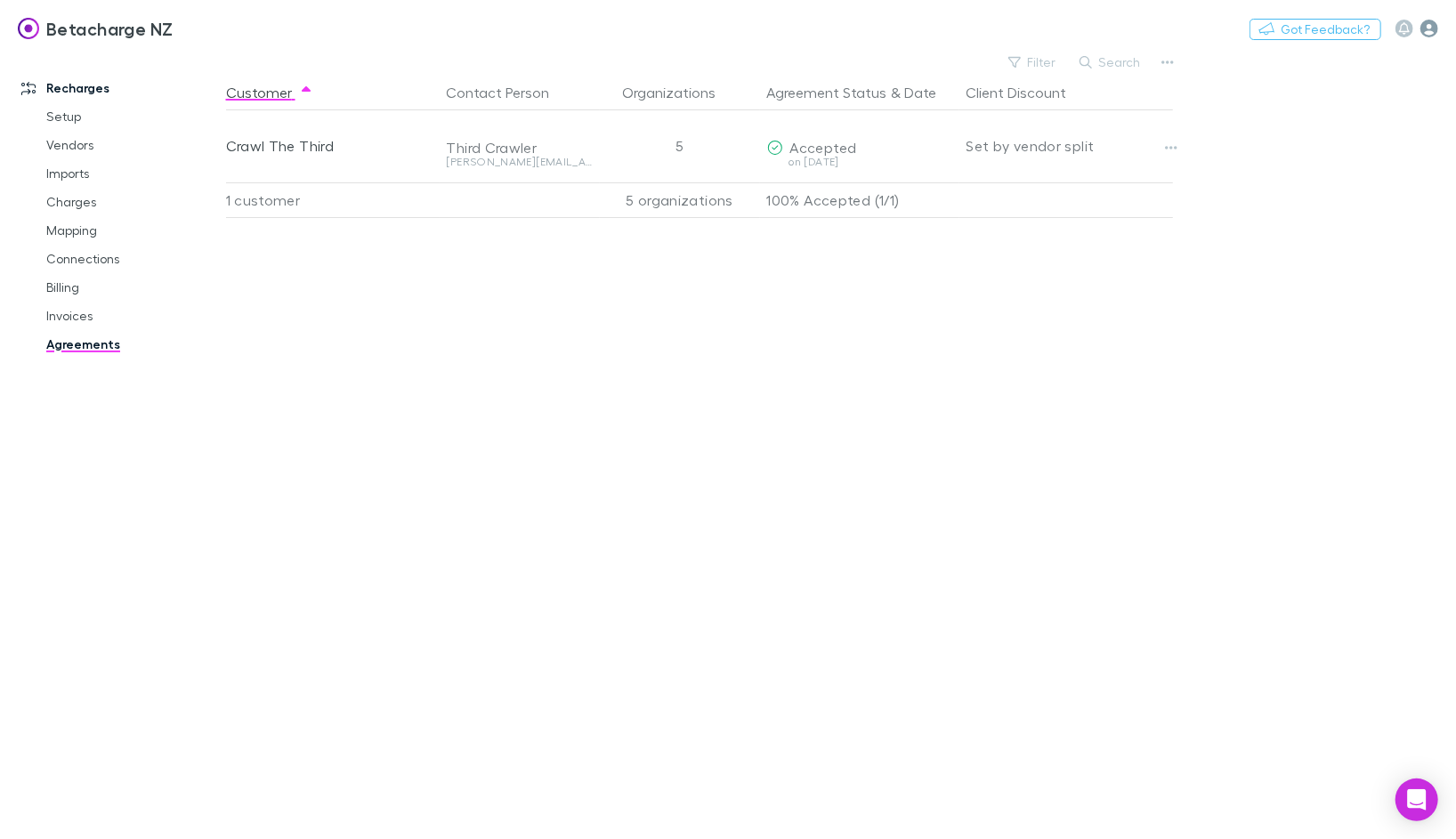
click at [1067, 24] on icon "button" at bounding box center [1429, 29] width 18 height 18
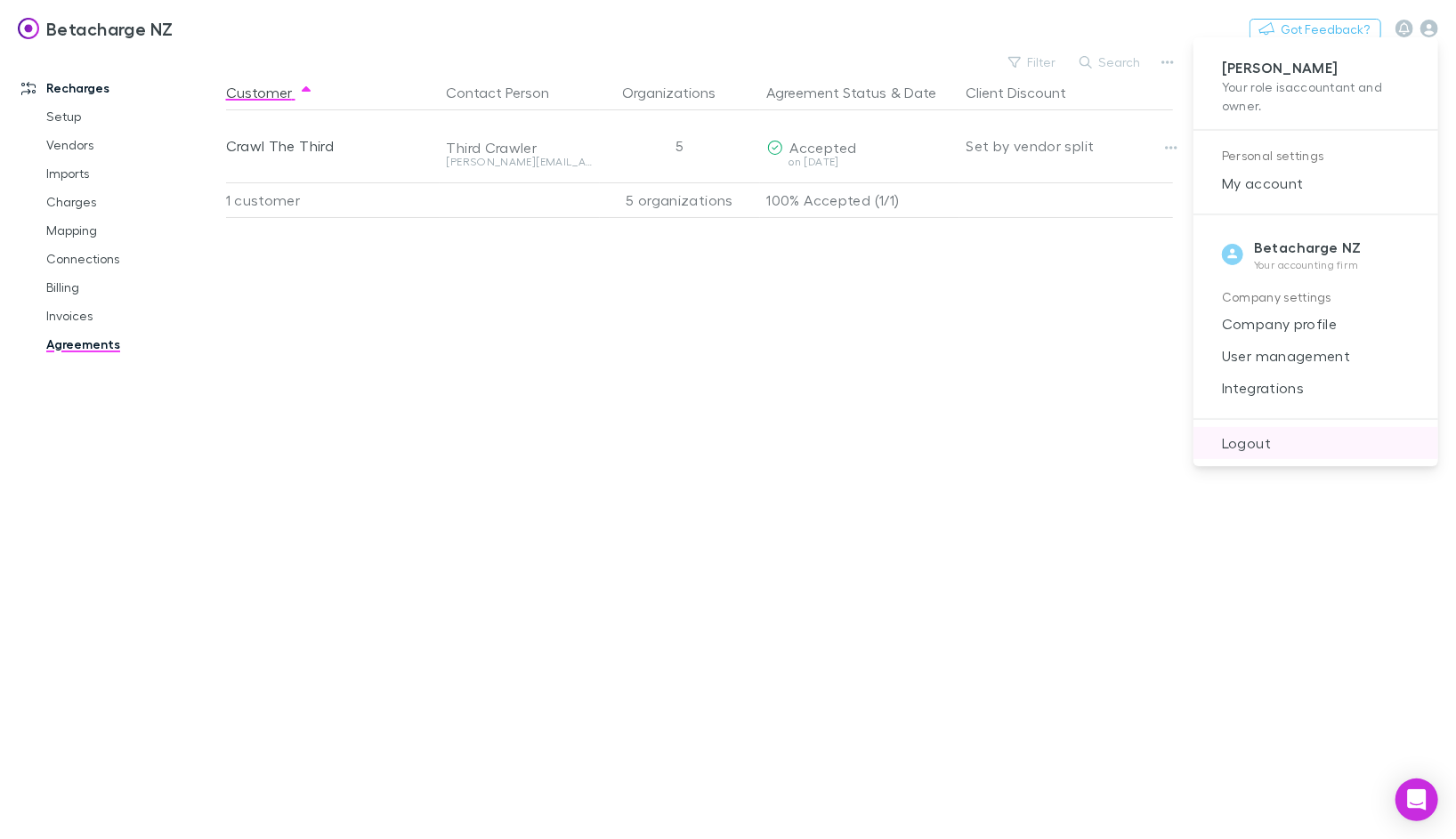
click at [1067, 434] on span "Logout" at bounding box center [1315, 443] width 216 height 22
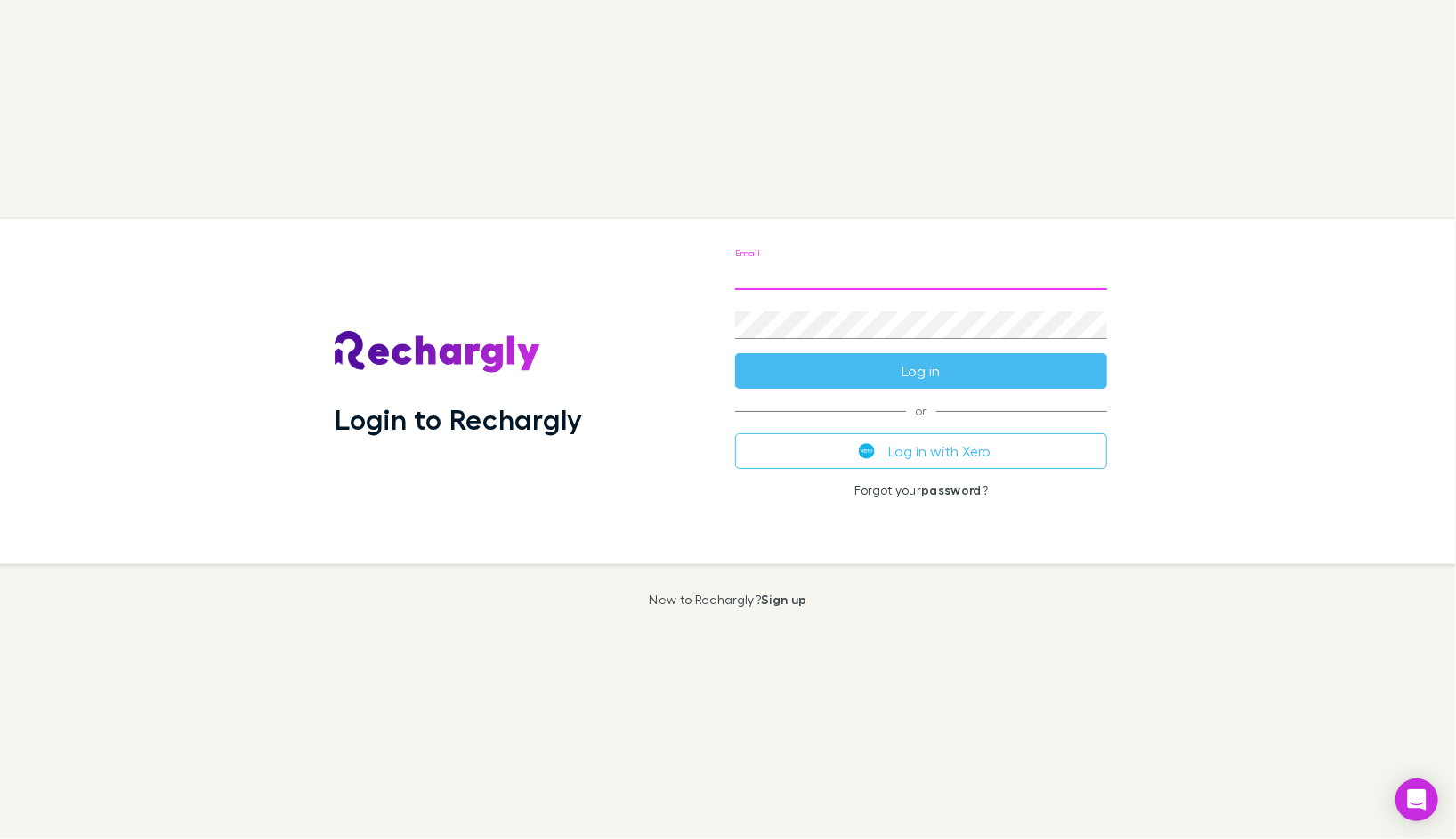
click at [907, 273] on input "Email" at bounding box center [921, 276] width 372 height 29
type input "**********"
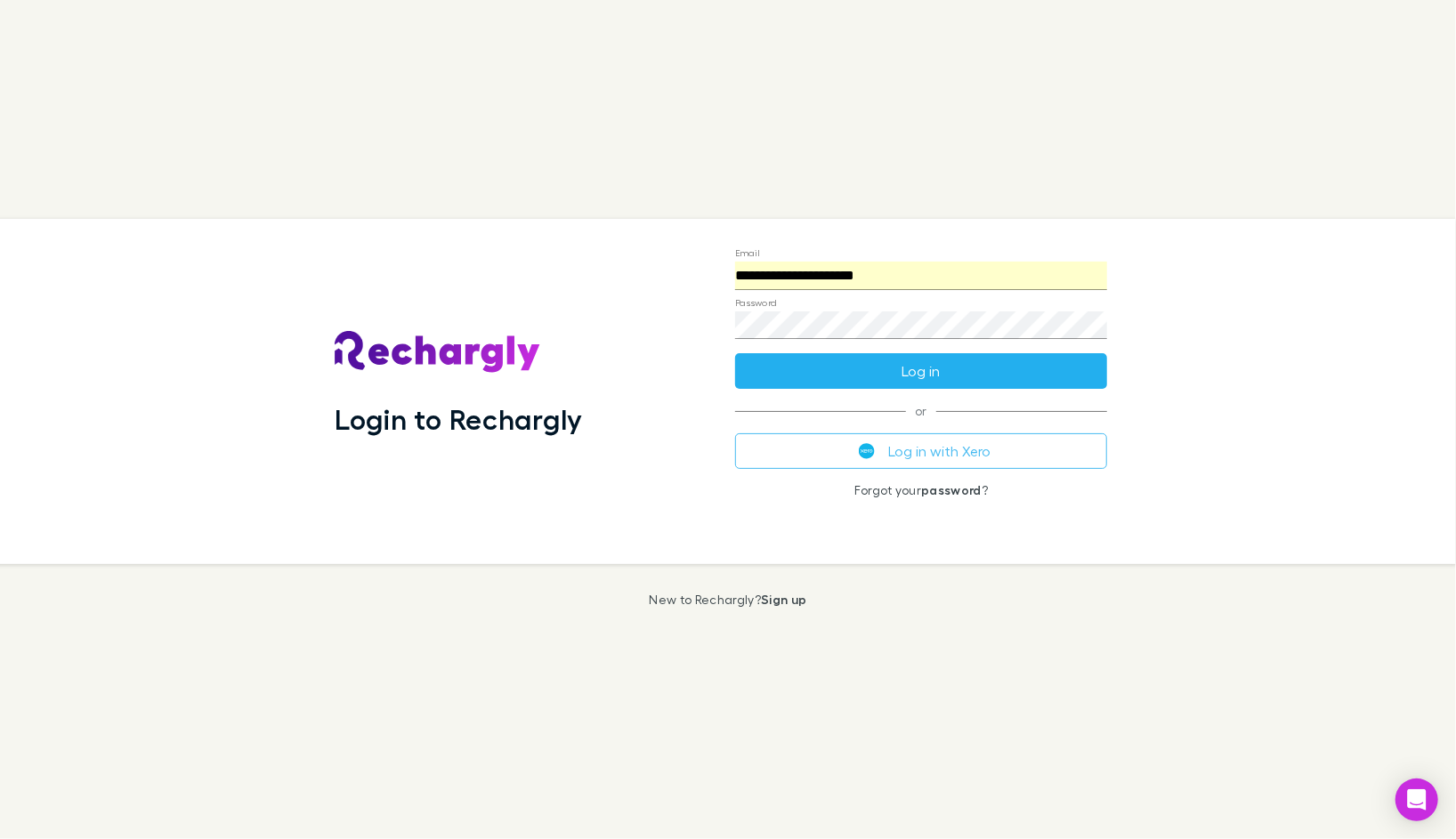
click at [931, 374] on button "Log in" at bounding box center [921, 371] width 372 height 36
